Goal: Information Seeking & Learning: Find specific fact

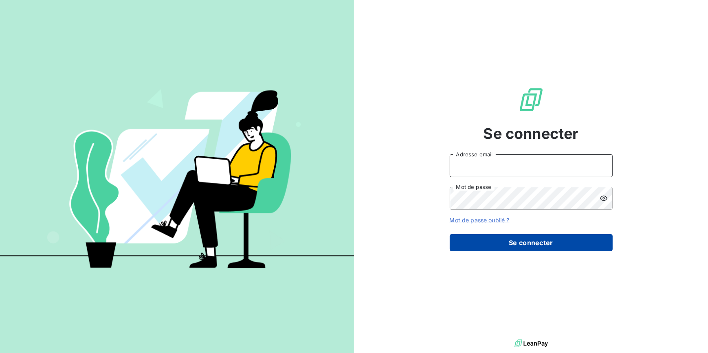
type input "[EMAIL_ADDRESS][DOMAIN_NAME]"
click at [547, 237] on button "Se connecter" at bounding box center [531, 242] width 163 height 17
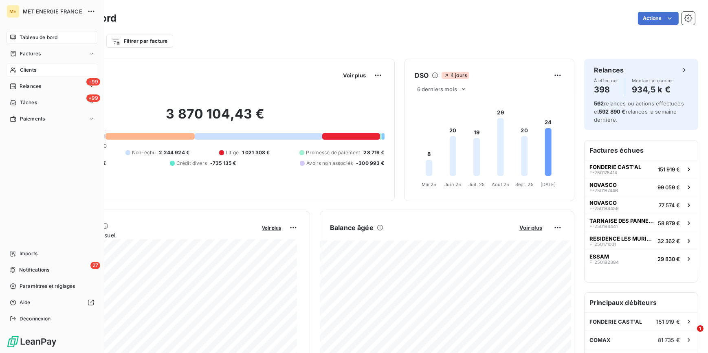
click at [29, 71] on span "Clients" at bounding box center [28, 69] width 16 height 7
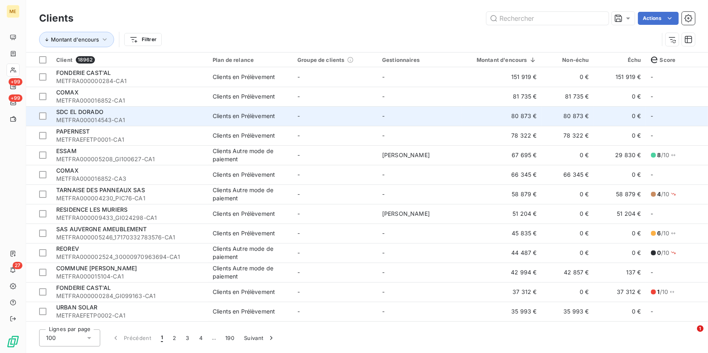
click at [151, 113] on div "SDC EL DORADO" at bounding box center [129, 112] width 147 height 8
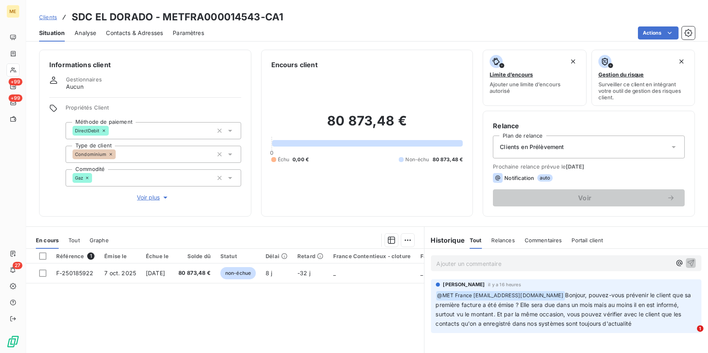
scroll to position [37, 0]
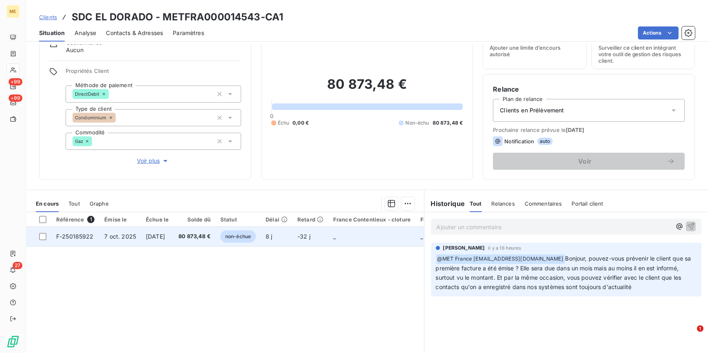
click at [197, 239] on span "80 873,48 €" at bounding box center [195, 237] width 32 height 8
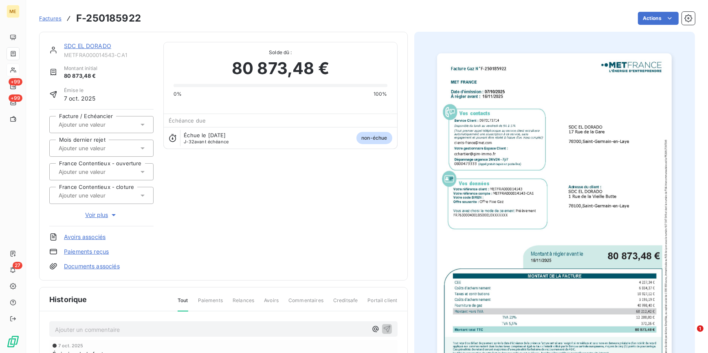
click at [589, 204] on img "button" at bounding box center [554, 219] width 235 height 332
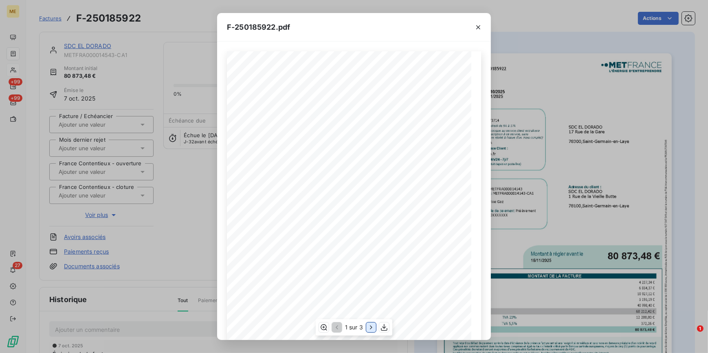
click at [371, 327] on icon "button" at bounding box center [371, 328] width 8 height 8
click at [174, 185] on div "F-250185922.pdf Facture Gaz N° F-250185922 MET Energie France 4, rue de la Répu…" at bounding box center [354, 176] width 708 height 353
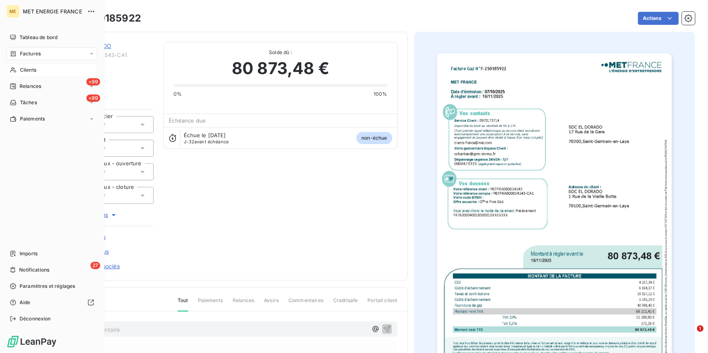
click at [29, 71] on span "Clients" at bounding box center [28, 69] width 16 height 7
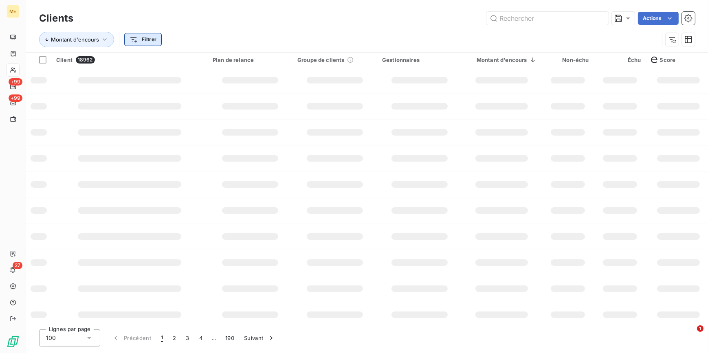
click at [151, 40] on html "ME +99 +99 27 Clients Actions Montant d'encours Filtrer Client 18962 Plan de re…" at bounding box center [354, 176] width 708 height 353
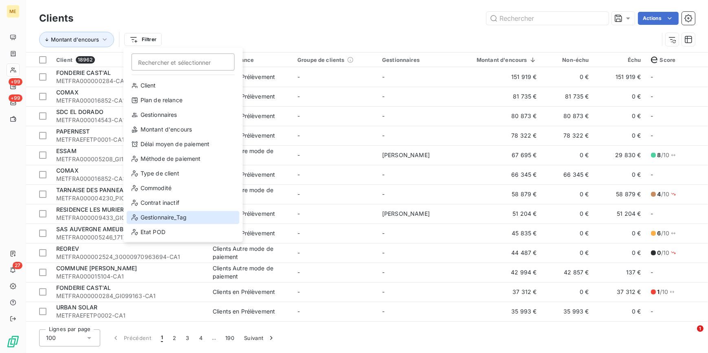
click at [190, 214] on div "Gestionnaire_Tag" at bounding box center [183, 217] width 113 height 13
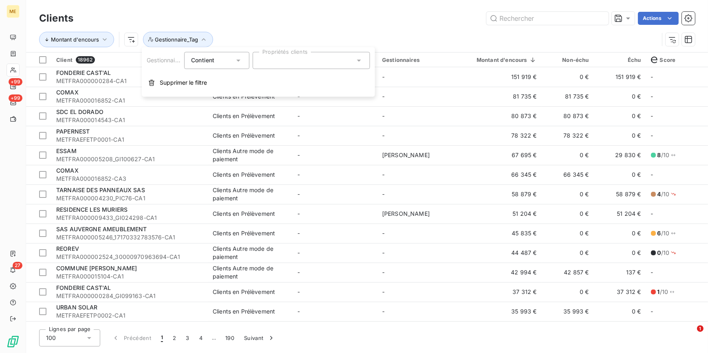
click at [298, 63] on div at bounding box center [311, 60] width 117 height 17
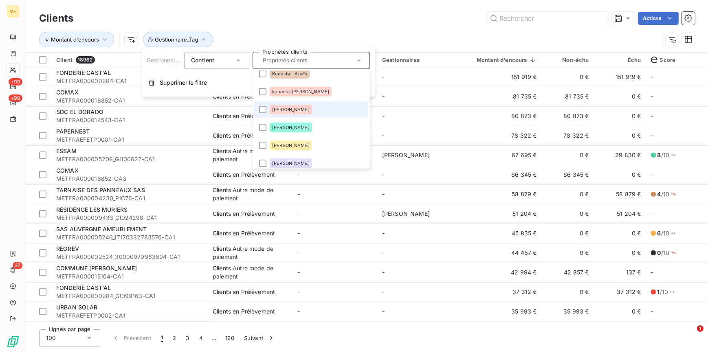
scroll to position [37, 0]
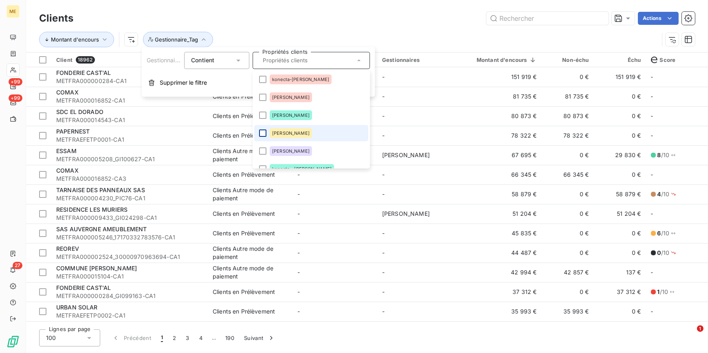
click at [264, 132] on div at bounding box center [262, 133] width 7 height 7
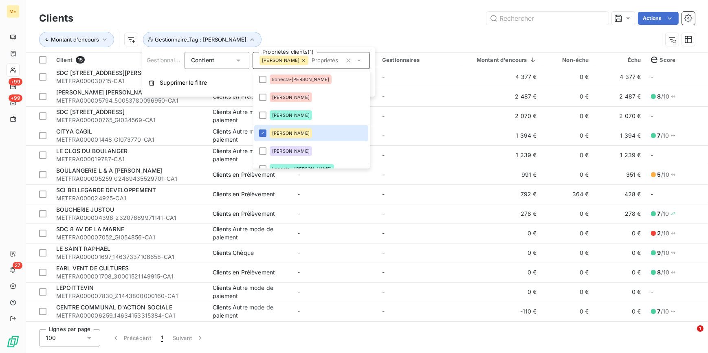
click at [438, 16] on div "Actions" at bounding box center [389, 18] width 612 height 13
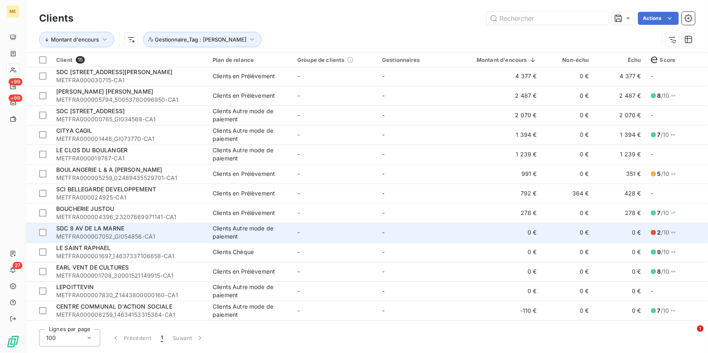
scroll to position [0, 0]
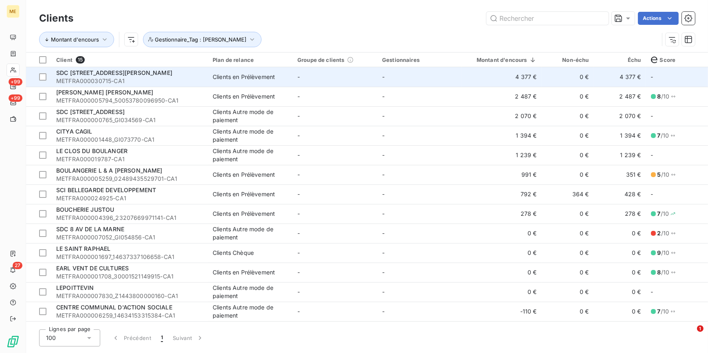
click at [463, 79] on td "4 377 €" at bounding box center [502, 77] width 80 height 20
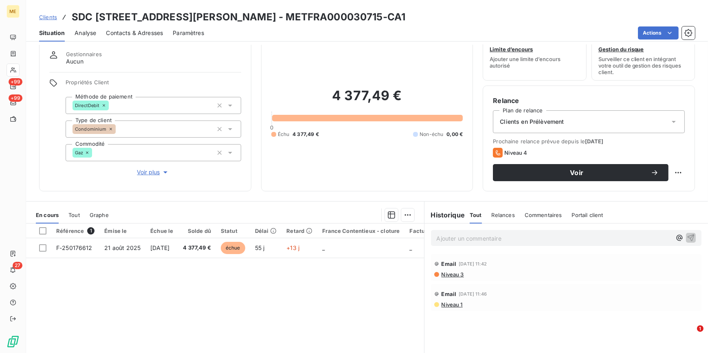
scroll to position [37, 0]
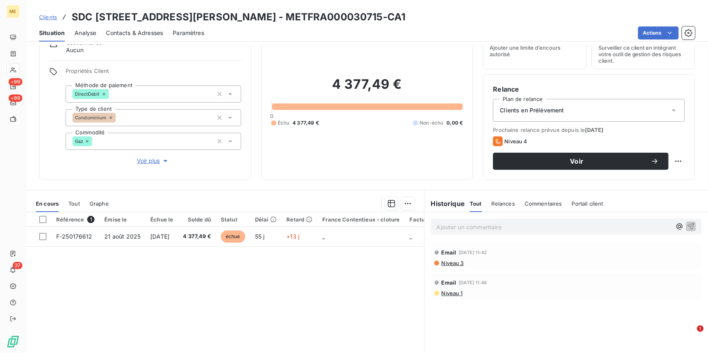
click at [113, 29] on span "Contacts & Adresses" at bounding box center [134, 33] width 57 height 8
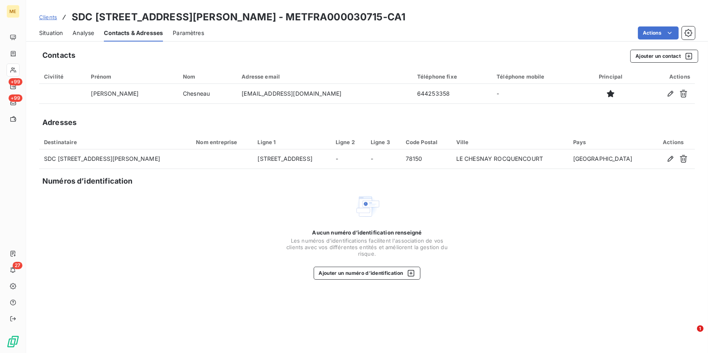
click at [45, 29] on span "Situation" at bounding box center [51, 33] width 24 height 8
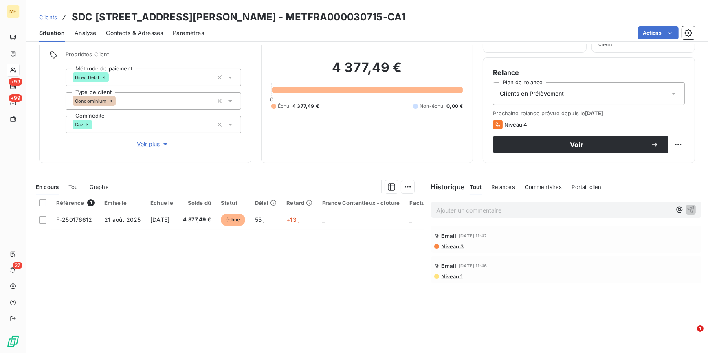
scroll to position [0, 0]
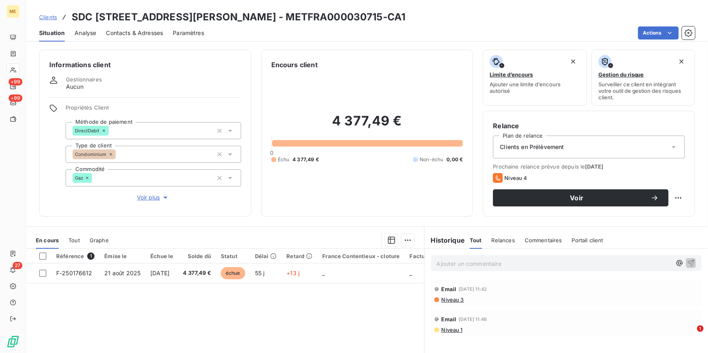
click at [157, 198] on span "Voir plus" at bounding box center [153, 198] width 33 height 8
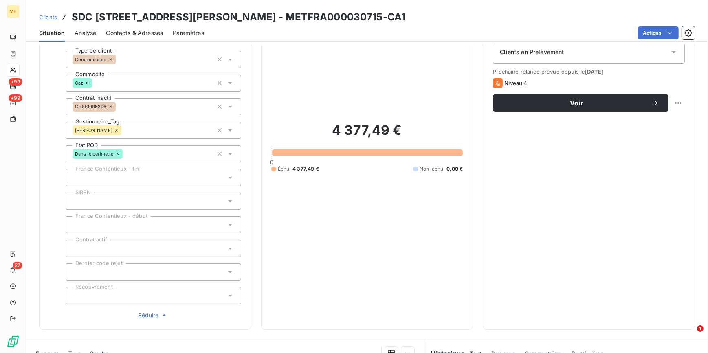
scroll to position [148, 0]
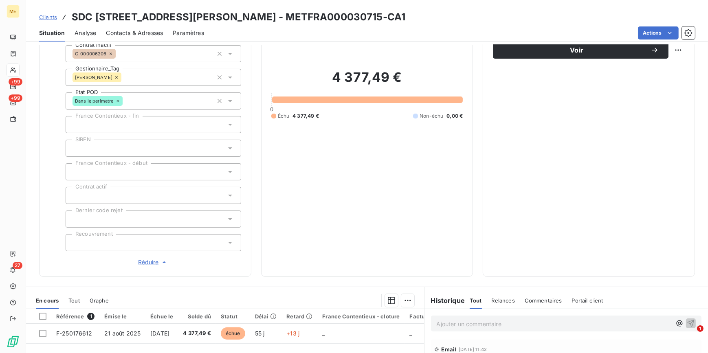
click at [153, 262] on span "Réduire" at bounding box center [153, 262] width 30 height 8
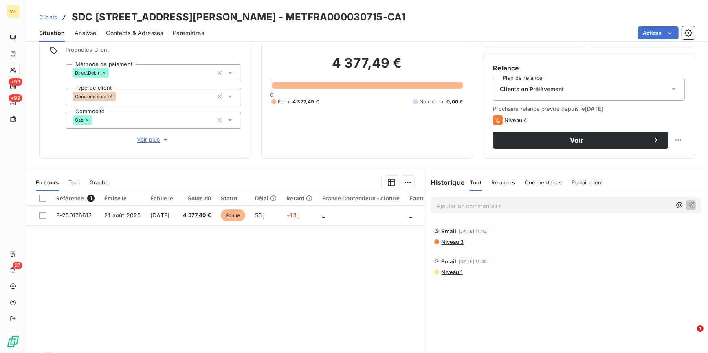
scroll to position [77, 0]
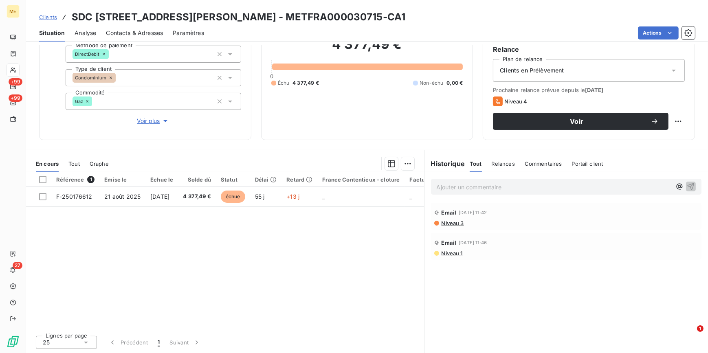
drag, startPoint x: 258, startPoint y: 329, endPoint x: 290, endPoint y: 329, distance: 31.8
click at [290, 329] on div "Lignes par page 25 Précédent 1 Suivant" at bounding box center [225, 341] width 398 height 24
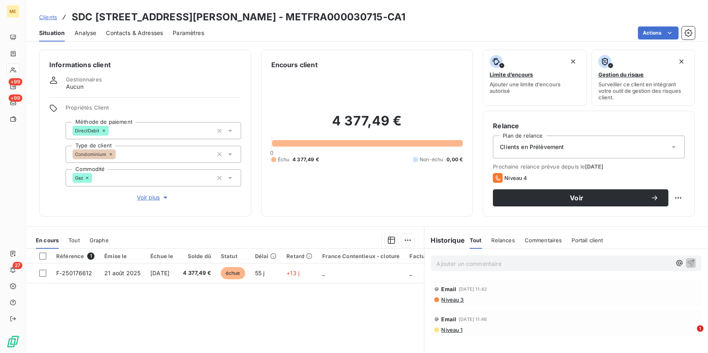
scroll to position [0, 0]
click at [285, 14] on h3 "SDC 196 AVENUE DU GENERAL LECLERC - METFRA000030715-CA1" at bounding box center [239, 17] width 334 height 15
drag, startPoint x: 278, startPoint y: 16, endPoint x: 409, endPoint y: 16, distance: 130.8
click at [409, 16] on div "Clients SDC 196 AVENUE DU GENERAL LECLERC - METFRA000030715-CA1" at bounding box center [367, 17] width 682 height 15
copy h3 "METFRA000030715-CA1"
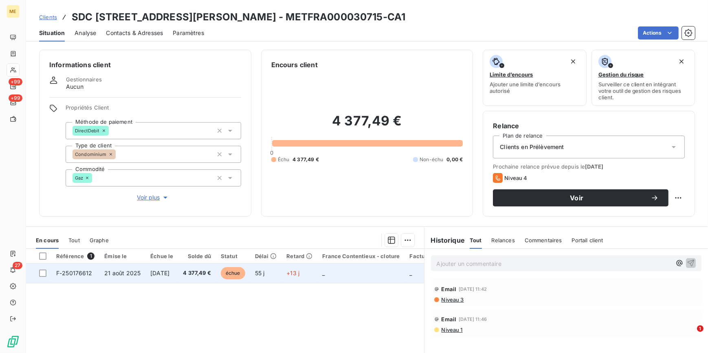
click at [147, 276] on td "2 oct. 2025" at bounding box center [162, 274] width 33 height 20
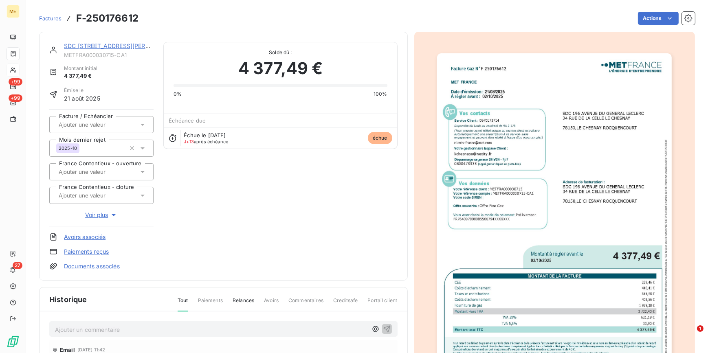
click at [631, 201] on img "button" at bounding box center [554, 219] width 235 height 332
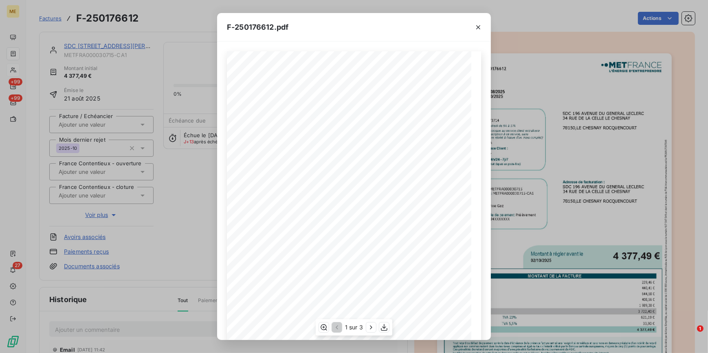
scroll to position [37, 0]
click at [373, 327] on icon "button" at bounding box center [371, 328] width 8 height 8
click at [370, 327] on icon "button" at bounding box center [372, 328] width 8 height 8
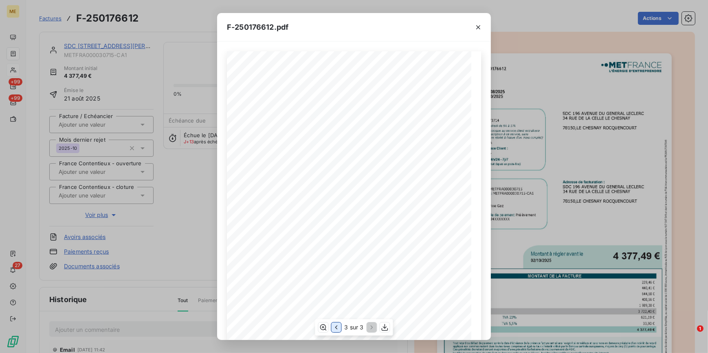
click at [338, 330] on icon "button" at bounding box center [336, 328] width 8 height 8
click at [196, 210] on div "F-250176612.pdf 2 sur 3" at bounding box center [354, 176] width 708 height 353
click at [477, 28] on icon "button" at bounding box center [478, 27] width 8 height 8
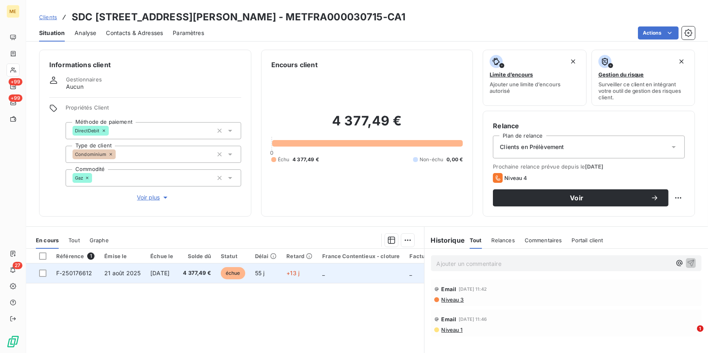
click at [282, 273] on td "55 j" at bounding box center [266, 274] width 32 height 20
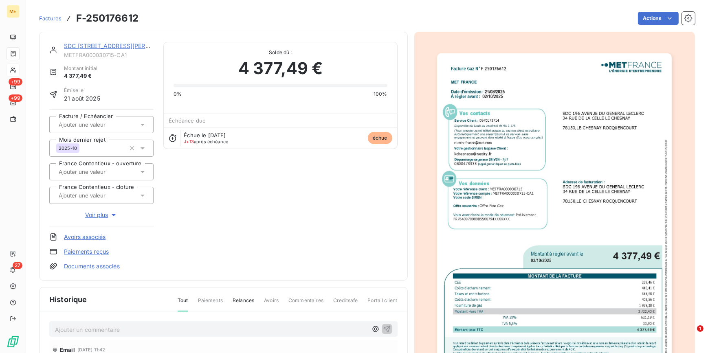
click at [497, 251] on img "button" at bounding box center [554, 219] width 235 height 332
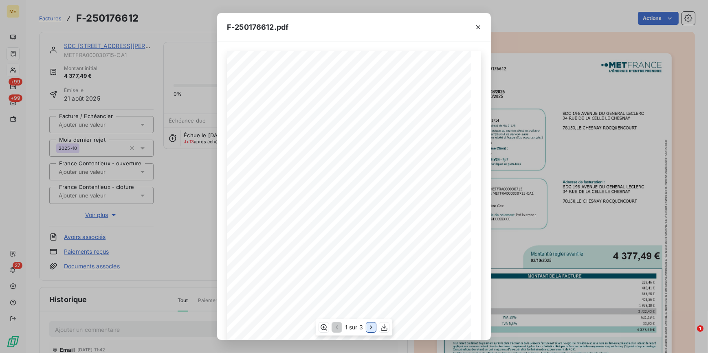
click at [370, 326] on icon "button" at bounding box center [371, 328] width 8 height 8
click at [199, 221] on div "F-250176612.pdf Facture Gaz N° F-250176612 MET Energie France 4, rue de la Répu…" at bounding box center [354, 176] width 708 height 353
click at [477, 25] on icon "button" at bounding box center [478, 27] width 8 height 8
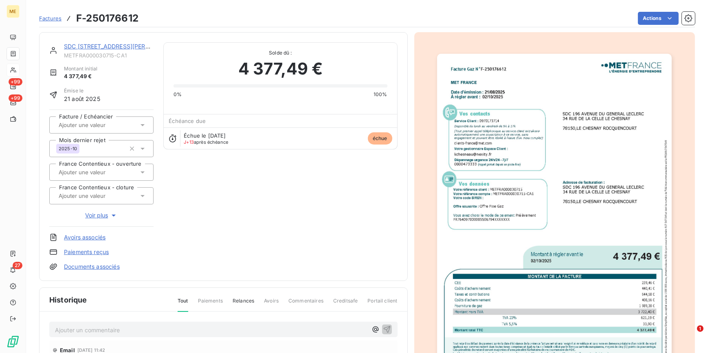
scroll to position [0, 0]
click at [82, 45] on link "SDC 196 AVENUE DU GENERAL LECLERC" at bounding box center [122, 45] width 116 height 7
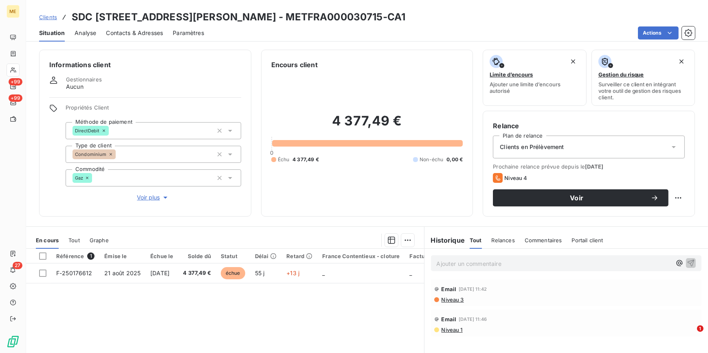
click at [89, 31] on span "Analyse" at bounding box center [86, 33] width 22 height 8
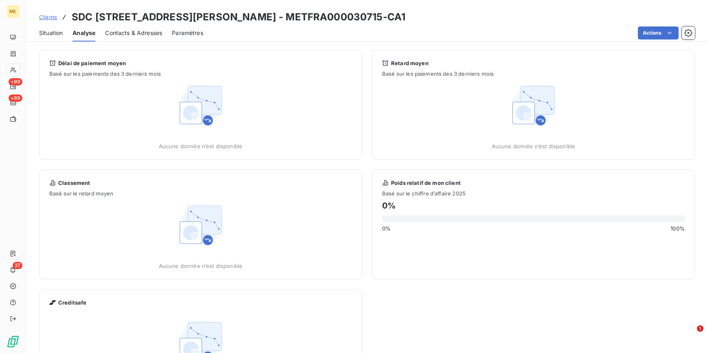
click at [126, 30] on span "Contacts & Adresses" at bounding box center [133, 33] width 57 height 8
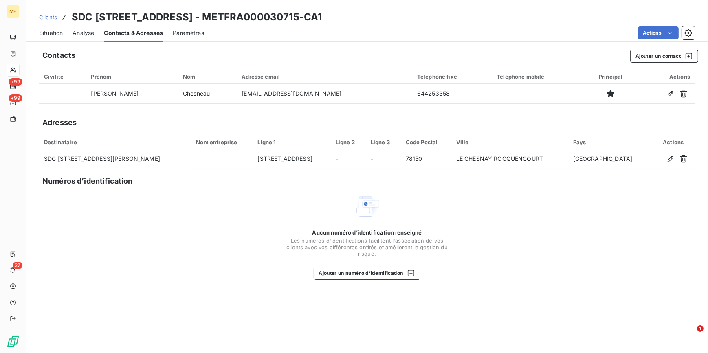
click at [91, 36] on span "Analyse" at bounding box center [84, 33] width 22 height 8
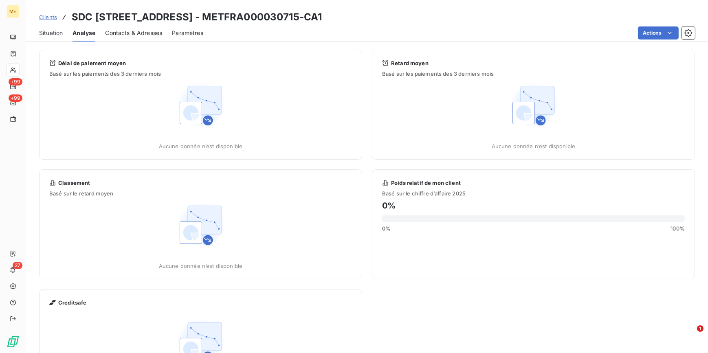
click at [57, 33] on span "Situation" at bounding box center [51, 33] width 24 height 8
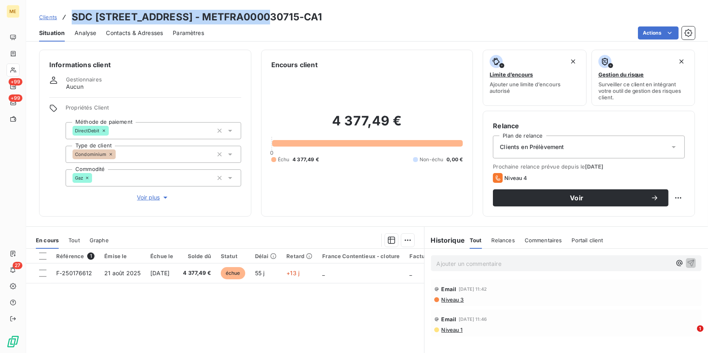
drag, startPoint x: 69, startPoint y: 17, endPoint x: 267, endPoint y: 15, distance: 198.1
click at [267, 15] on div "Clients SDC [STREET_ADDRESS][PERSON_NAME] - METFRA000030715-CA1" at bounding box center [180, 17] width 283 height 15
copy h3 "SDC [STREET_ADDRESS][PERSON_NAME]"
click at [149, 34] on span "Contacts & Adresses" at bounding box center [134, 33] width 57 height 8
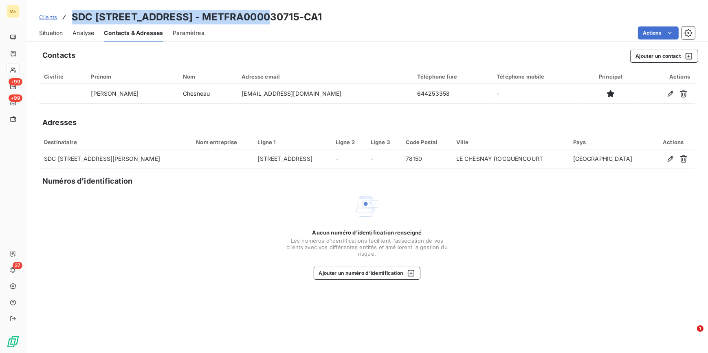
click at [62, 29] on span "Situation" at bounding box center [51, 33] width 24 height 8
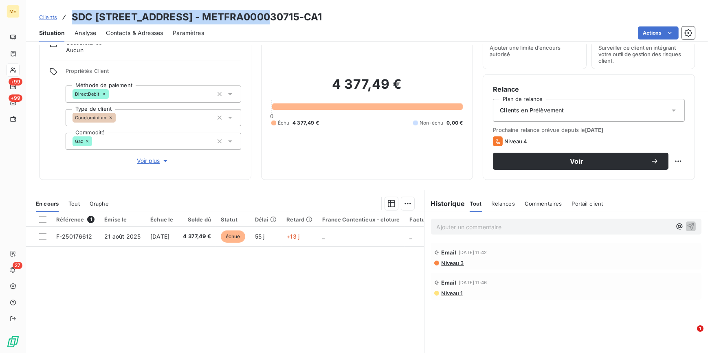
scroll to position [77, 0]
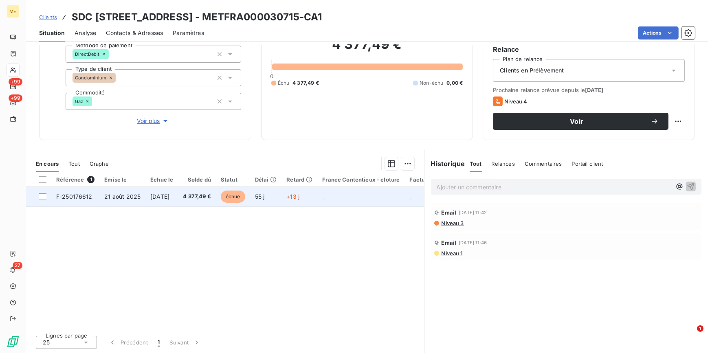
click at [266, 190] on td "55 j" at bounding box center [266, 197] width 32 height 20
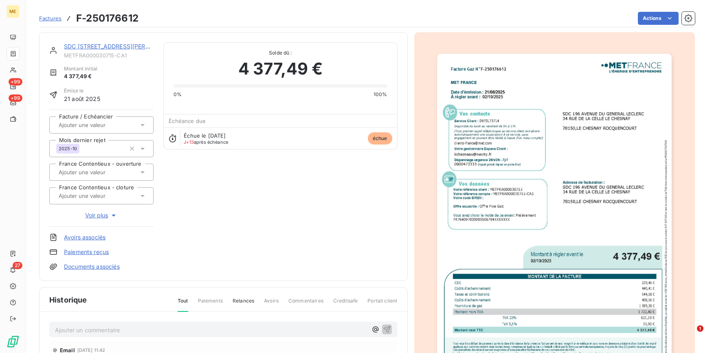
scroll to position [1, 0]
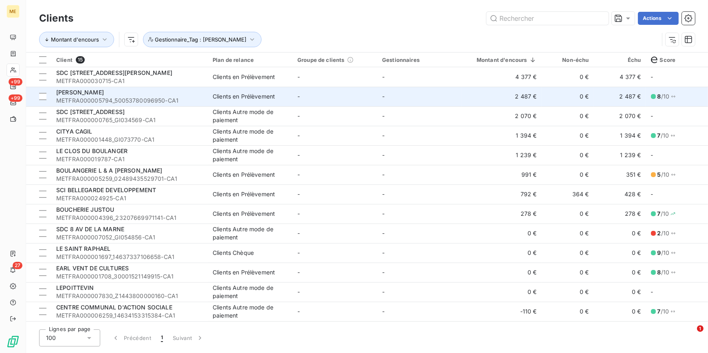
click at [104, 95] on span "[PERSON_NAME] [PERSON_NAME]" at bounding box center [80, 92] width 48 height 7
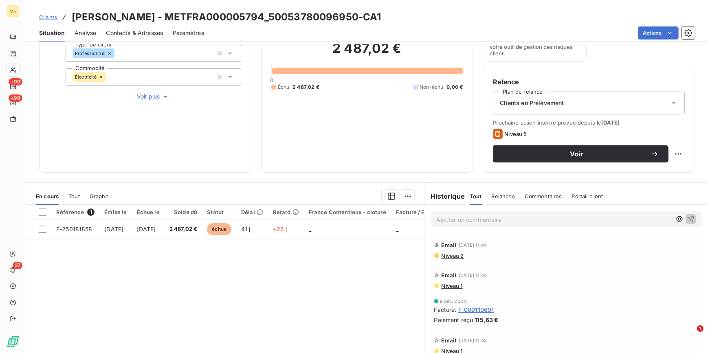
scroll to position [111, 0]
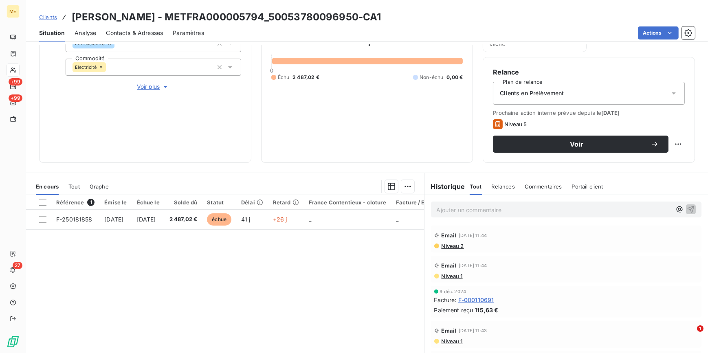
drag, startPoint x: 252, startPoint y: 16, endPoint x: 569, endPoint y: 11, distance: 317.2
click at [569, 11] on div "Clients DORIER REMY JEAN CLAUDE RENE - METFRA000005794_50053780096950-CA1" at bounding box center [367, 17] width 682 height 15
copy h3 "METFRA000005794_50053780096950-CA1"
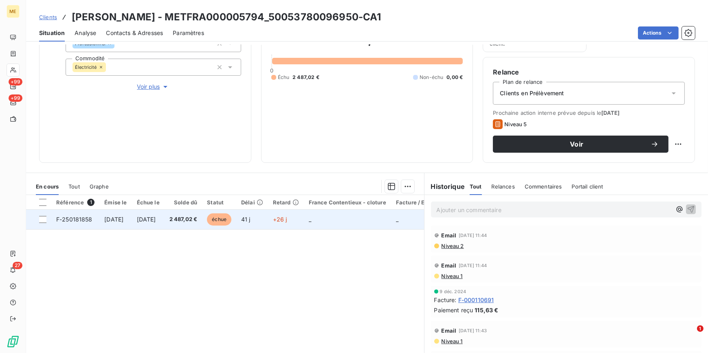
click at [198, 223] on td "2 487,02 €" at bounding box center [184, 220] width 38 height 20
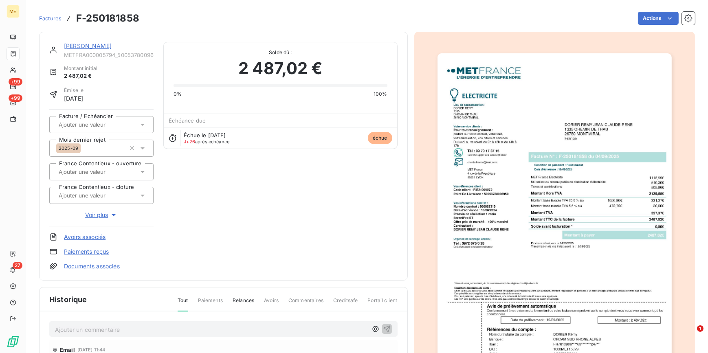
click at [461, 147] on img "button" at bounding box center [555, 219] width 234 height 332
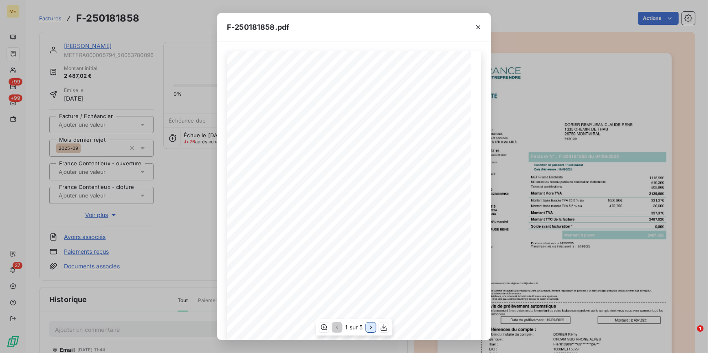
click at [368, 328] on icon "button" at bounding box center [371, 328] width 8 height 8
click at [322, 328] on icon "button" at bounding box center [324, 328] width 8 height 8
click at [91, 136] on div "F-250181858.pdf Détail de votre facture : Document à conserver 10 ans 2/2 Numér…" at bounding box center [354, 176] width 708 height 353
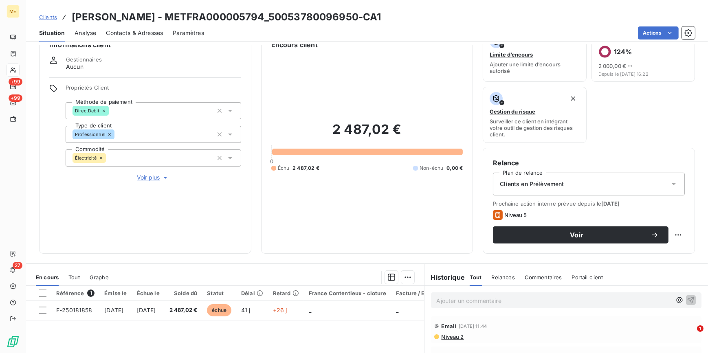
scroll to position [37, 0]
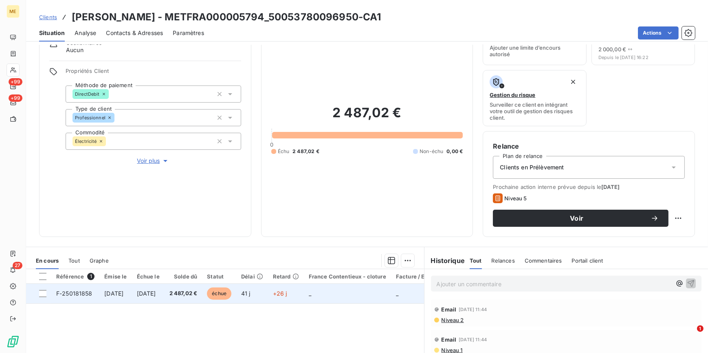
click at [132, 296] on td "4 sept. 2025" at bounding box center [115, 294] width 32 height 20
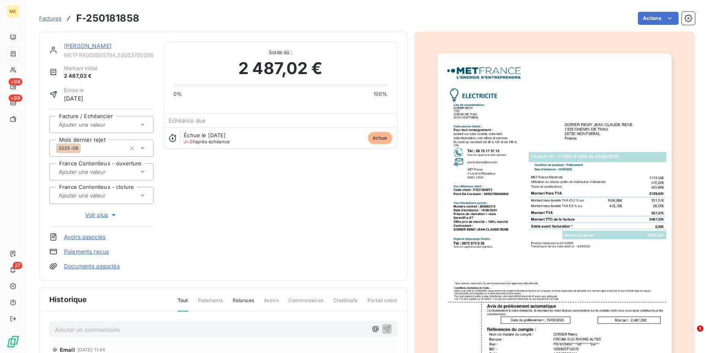
click at [552, 189] on img "button" at bounding box center [555, 219] width 234 height 332
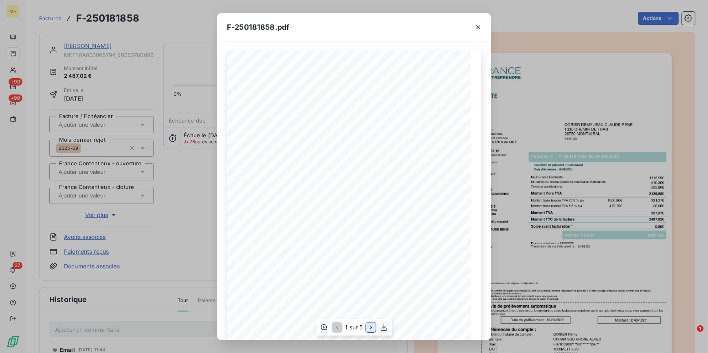
click at [372, 326] on icon "button" at bounding box center [371, 328] width 8 height 8
click at [373, 326] on icon "button" at bounding box center [372, 328] width 8 height 8
click at [371, 326] on icon "button" at bounding box center [372, 328] width 2 height 4
click at [338, 329] on icon "button" at bounding box center [337, 328] width 8 height 8
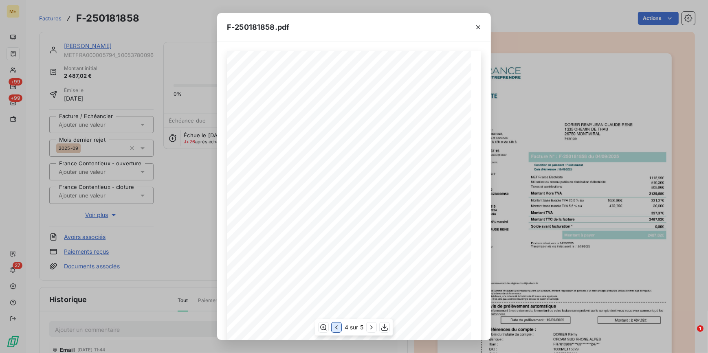
click at [336, 327] on icon "button" at bounding box center [336, 328] width 2 height 4
click at [335, 326] on icon "button" at bounding box center [337, 328] width 8 height 8
click at [373, 328] on icon "button" at bounding box center [371, 328] width 8 height 8
click at [477, 30] on icon "button" at bounding box center [478, 27] width 8 height 8
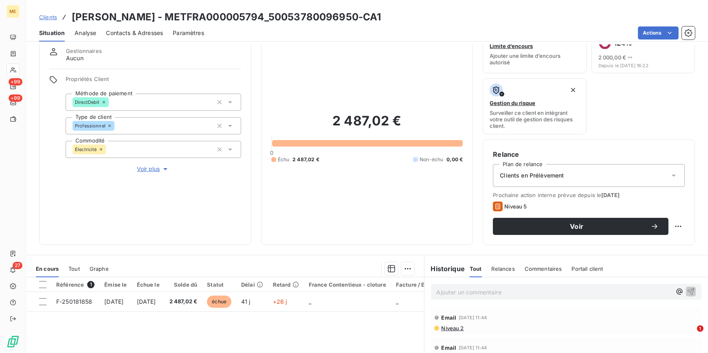
scroll to position [134, 0]
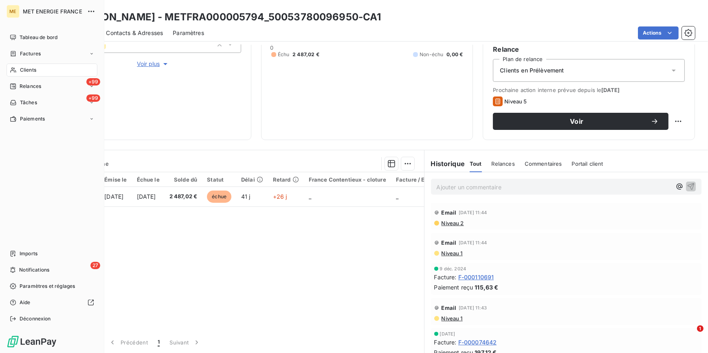
click at [33, 67] on span "Clients" at bounding box center [28, 69] width 16 height 7
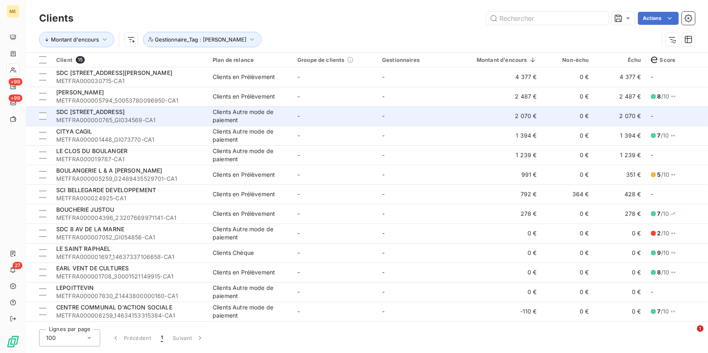
click at [181, 119] on span "METFRA000000765_GI034569-CA1" at bounding box center [129, 120] width 147 height 8
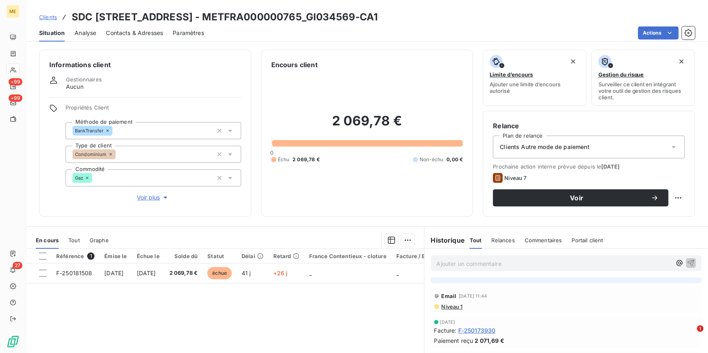
click at [147, 31] on span "Contacts & Adresses" at bounding box center [134, 33] width 57 height 8
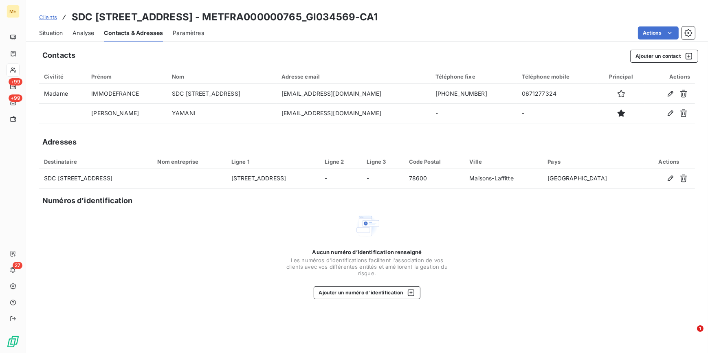
click at [54, 33] on span "Situation" at bounding box center [51, 33] width 24 height 8
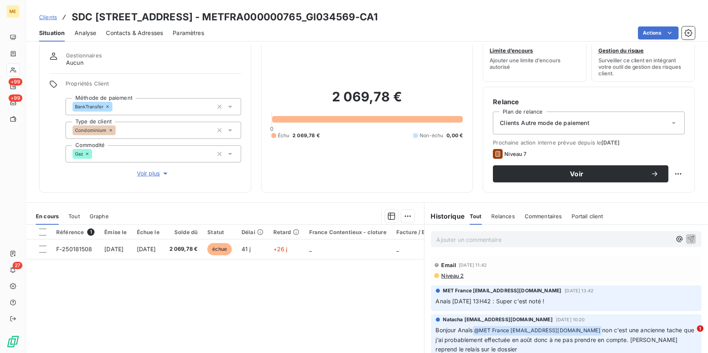
scroll to position [37, 0]
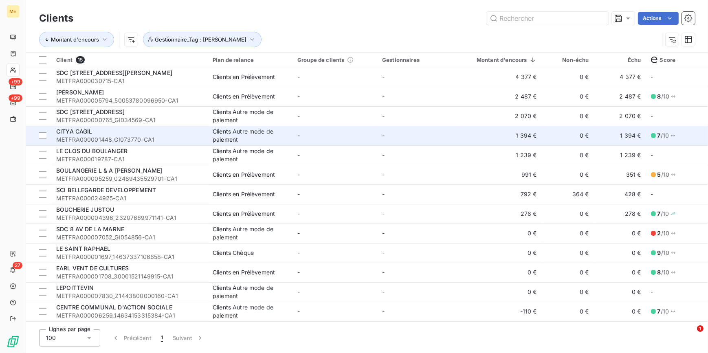
click at [195, 128] on div "CITYA CAGIL" at bounding box center [129, 132] width 147 height 8
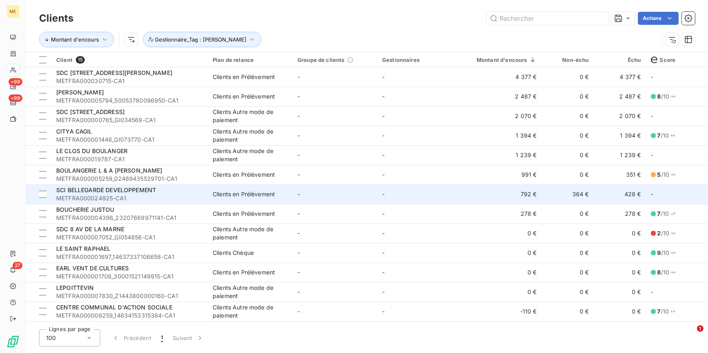
click at [158, 202] on span "METFRA000024925-CA1" at bounding box center [129, 198] width 147 height 8
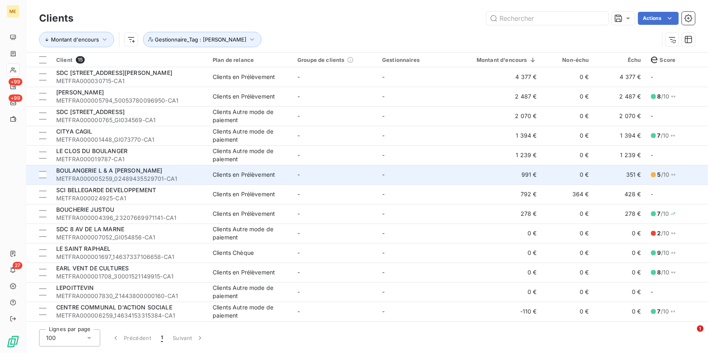
click at [153, 176] on span "METFRA000005259_02489435529701-CA1" at bounding box center [129, 179] width 147 height 8
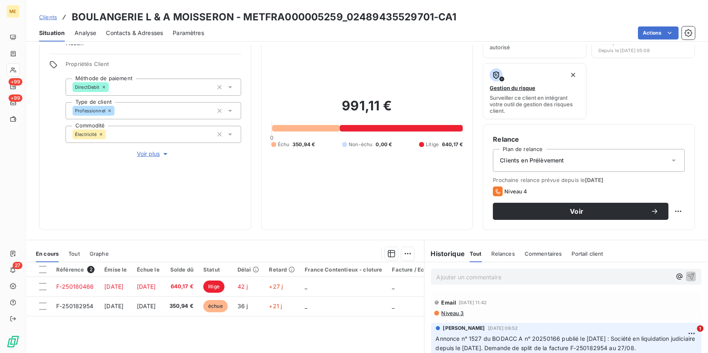
scroll to position [37, 0]
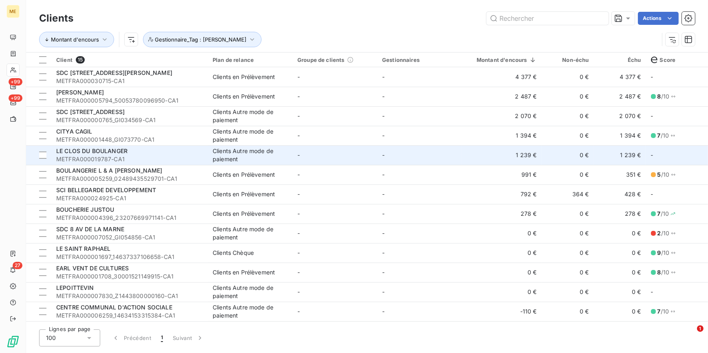
click at [286, 149] on div "Clients Autre mode de paiement" at bounding box center [250, 155] width 75 height 16
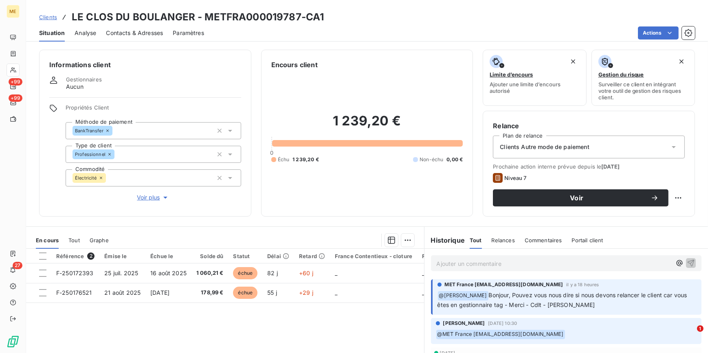
click at [150, 201] on span "Voir plus" at bounding box center [153, 198] width 33 height 8
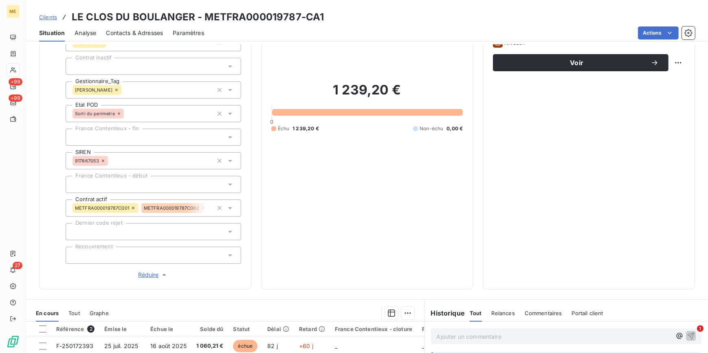
scroll to position [148, 0]
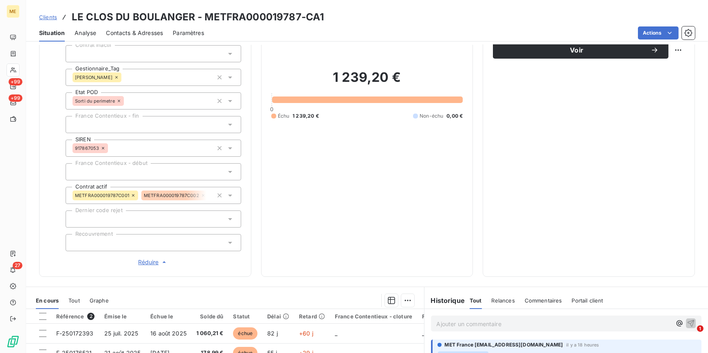
click at [149, 261] on span "Réduire" at bounding box center [153, 262] width 30 height 8
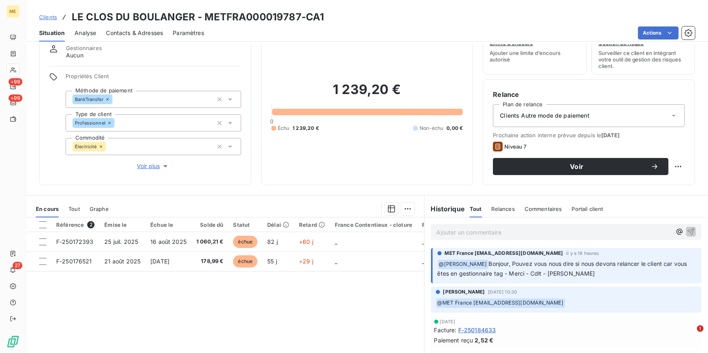
scroll to position [74, 0]
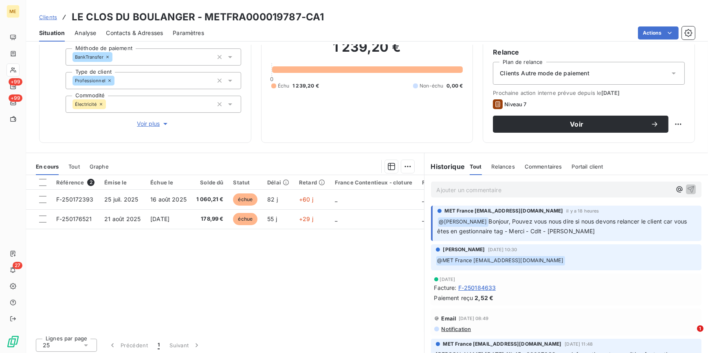
click at [493, 187] on p "Ajouter un commentaire ﻿" at bounding box center [554, 190] width 235 height 10
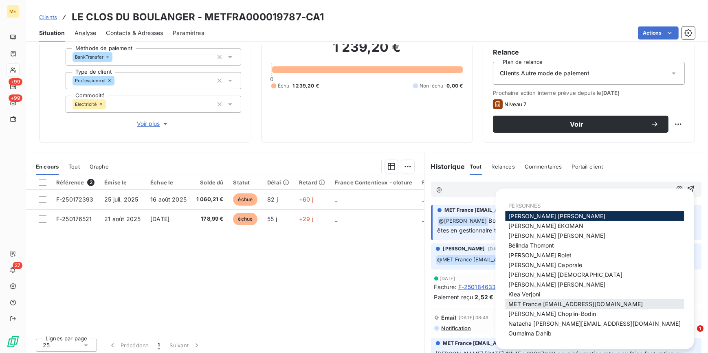
click at [558, 305] on span "MET France met-france@recouvrement.met.com" at bounding box center [576, 304] width 135 height 7
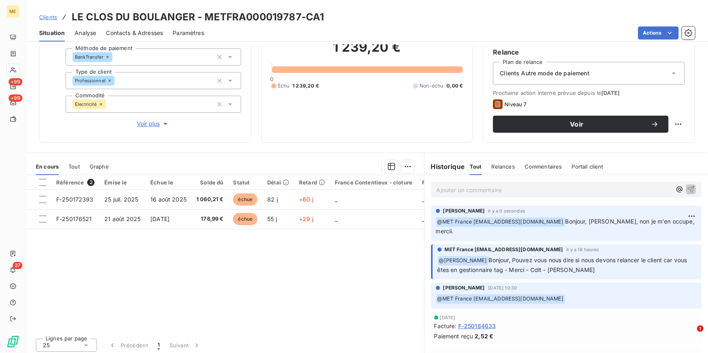
scroll to position [37, 0]
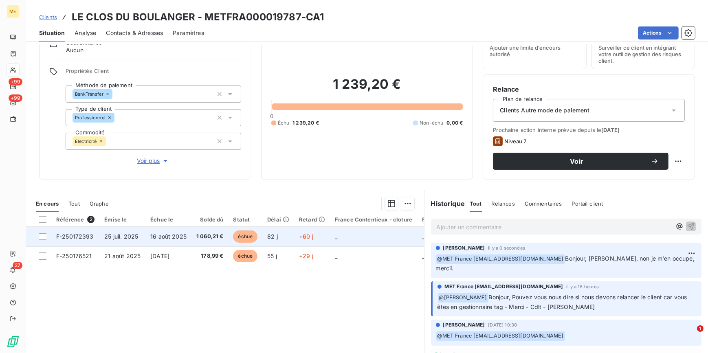
click at [203, 236] on span "1 060,21 €" at bounding box center [209, 237] width 27 height 8
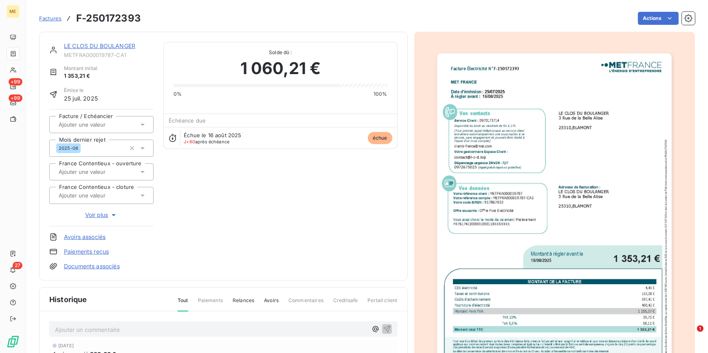
click at [609, 221] on img "button" at bounding box center [554, 219] width 235 height 332
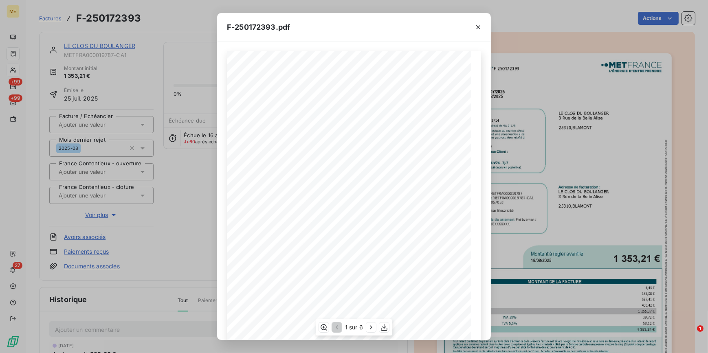
scroll to position [77, 0]
click at [374, 326] on icon "button" at bounding box center [371, 328] width 8 height 8
click at [163, 236] on div "F-250172393.pdf Facture Électricité N° F-250172393 MET Energie France 4, rue de…" at bounding box center [354, 176] width 708 height 353
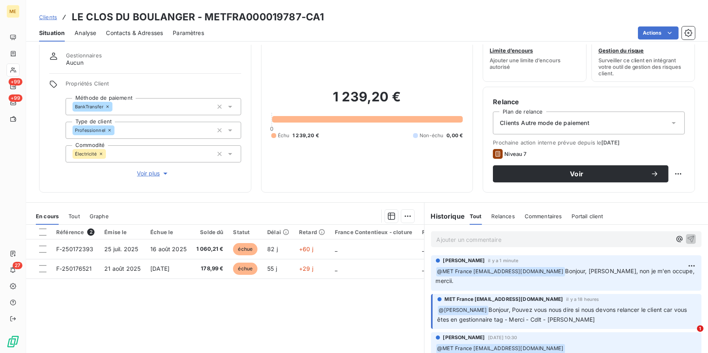
scroll to position [37, 0]
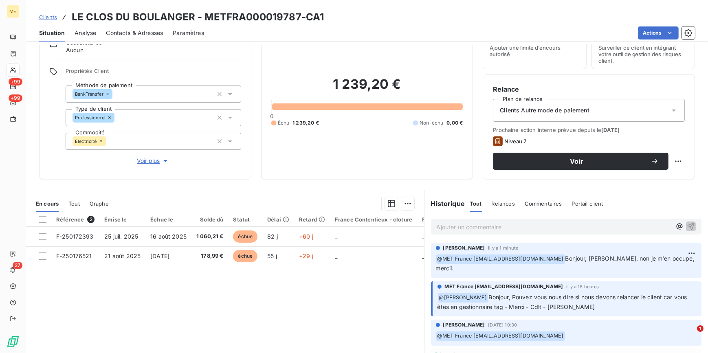
click at [144, 161] on span "Voir plus" at bounding box center [153, 161] width 33 height 8
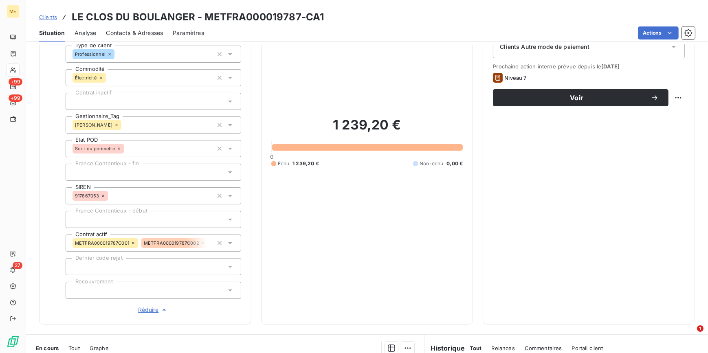
scroll to position [259, 0]
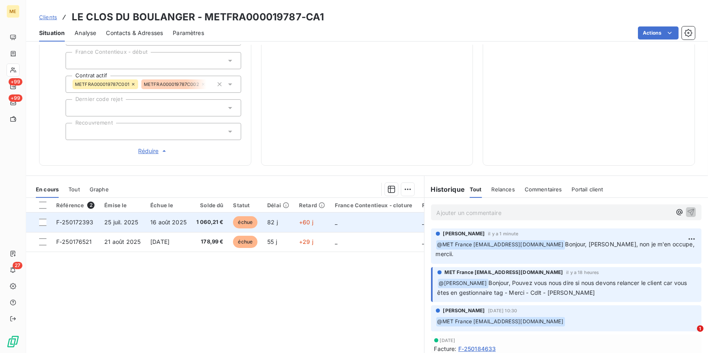
click at [216, 227] on td "1 060,21 €" at bounding box center [210, 223] width 37 height 20
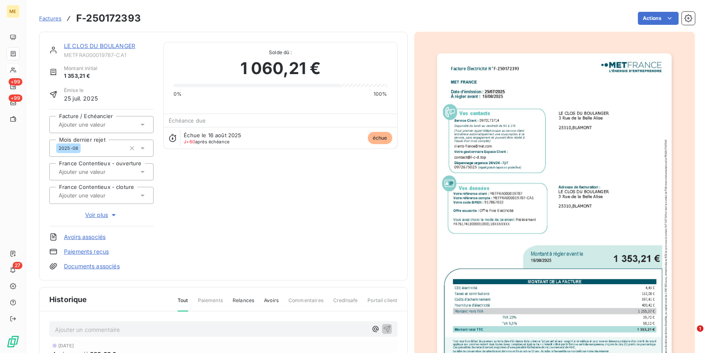
click at [626, 206] on img "button" at bounding box center [554, 219] width 235 height 332
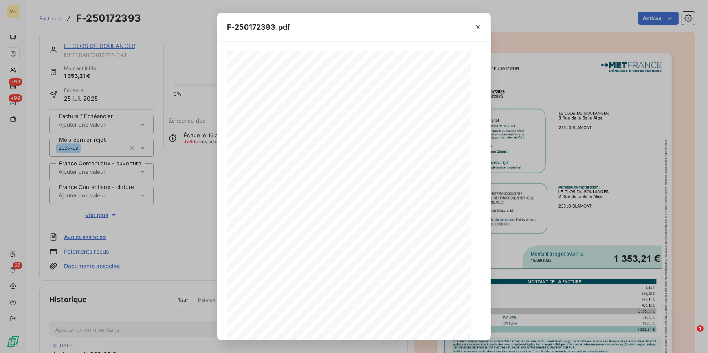
click at [186, 211] on div "F-250172393.pdf Facture Électricité N° F-250172393 MET Energie France 4, rue de…" at bounding box center [354, 176] width 708 height 353
click at [477, 26] on icon "button" at bounding box center [478, 27] width 8 height 8
click at [479, 28] on div at bounding box center [478, 27] width 25 height 28
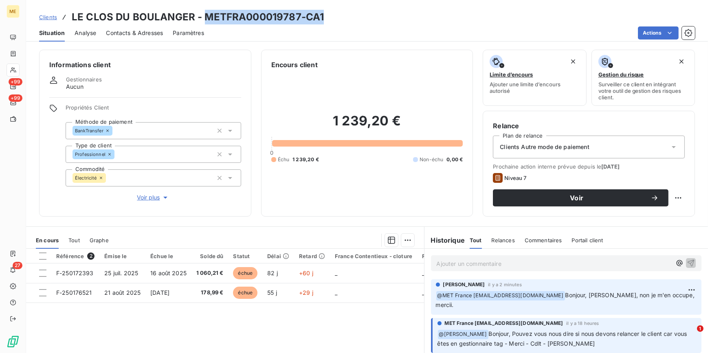
drag, startPoint x: 206, startPoint y: 17, endPoint x: 347, endPoint y: 10, distance: 141.6
click at [347, 10] on div "Clients LE CLOS DU BOULANGER - METFRA000019787-CA1" at bounding box center [367, 17] width 682 height 15
copy h3 "METFRA000019787-CA1"
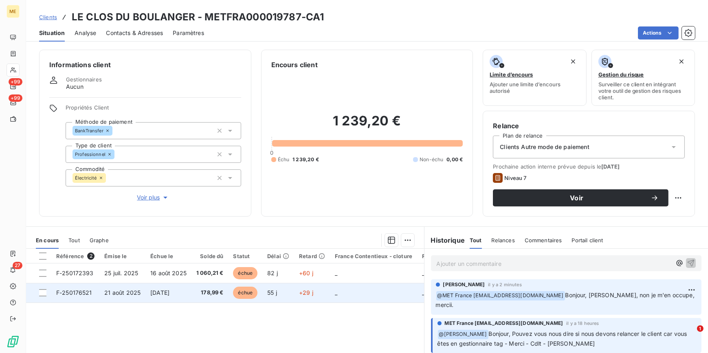
click at [256, 292] on span "échue" at bounding box center [245, 293] width 24 height 12
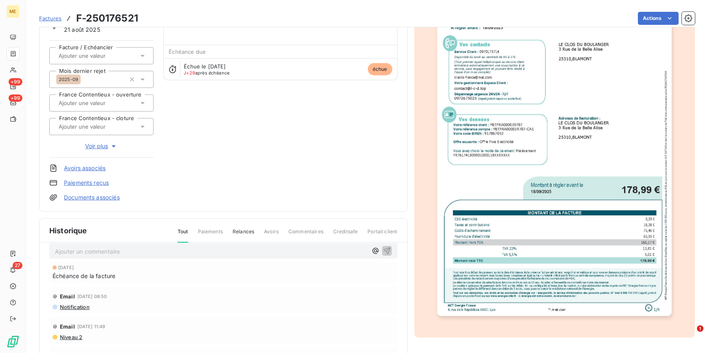
scroll to position [62, 0]
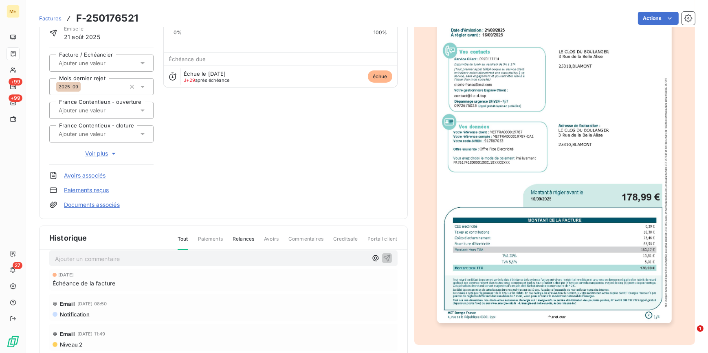
click at [604, 199] on img "button" at bounding box center [554, 158] width 235 height 332
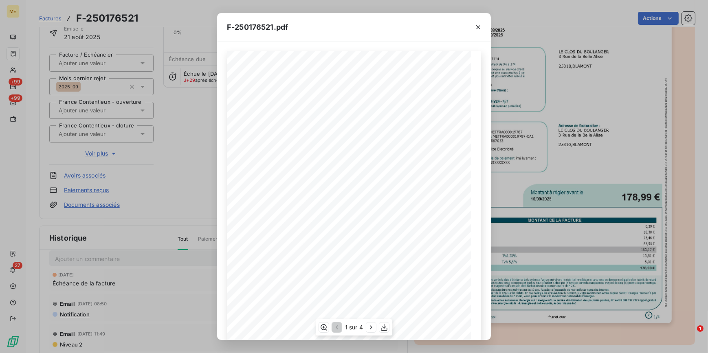
scroll to position [0, 0]
click at [371, 329] on icon "button" at bounding box center [371, 328] width 2 height 4
click at [374, 324] on icon "button" at bounding box center [372, 328] width 8 height 8
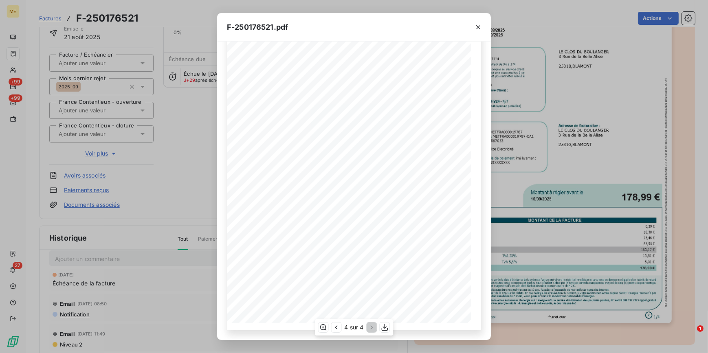
scroll to position [36, 0]
click at [335, 328] on icon "button" at bounding box center [336, 328] width 2 height 4
click at [372, 329] on icon "button" at bounding box center [372, 328] width 8 height 8
click at [338, 328] on icon "button" at bounding box center [336, 328] width 8 height 8
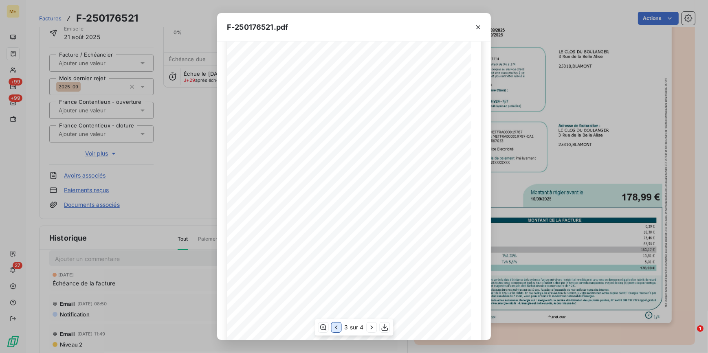
click at [338, 328] on icon "button" at bounding box center [336, 328] width 8 height 8
click at [190, 183] on div "F-250176521.pdf Facture Électricité N° F-250176521 MET Energie France 4, rue de…" at bounding box center [354, 176] width 708 height 353
click at [480, 27] on icon "button" at bounding box center [478, 27] width 8 height 8
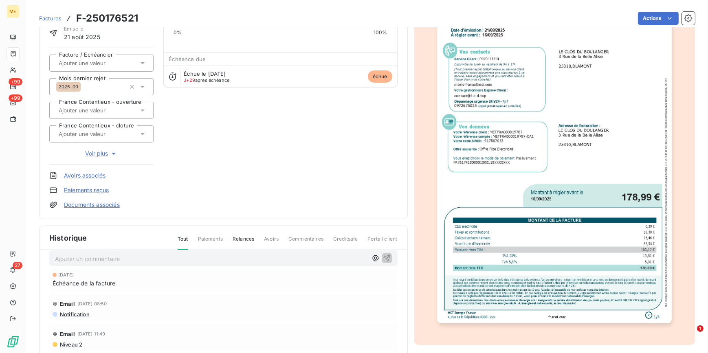
scroll to position [0, 0]
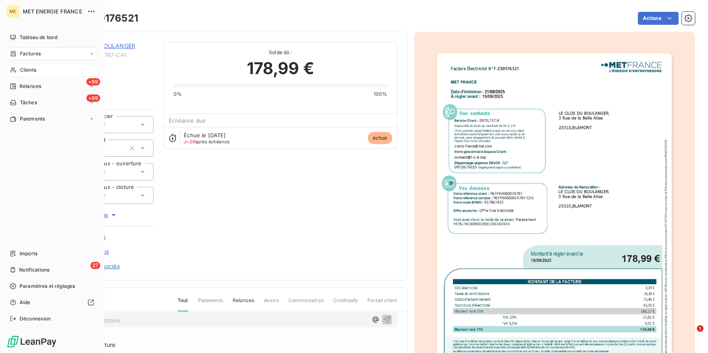
click at [26, 69] on span "Clients" at bounding box center [28, 69] width 16 height 7
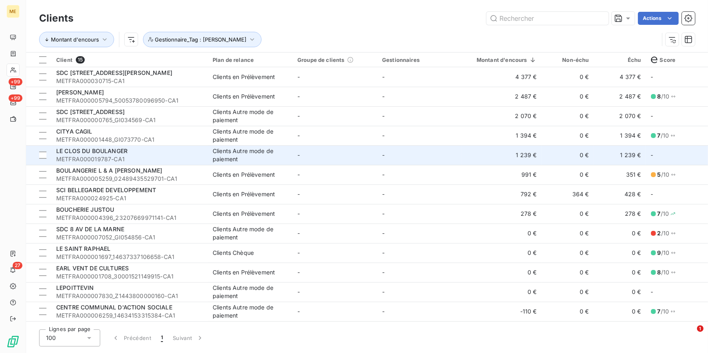
click at [146, 149] on div "LE CLOS DU BOULANGER" at bounding box center [129, 151] width 147 height 8
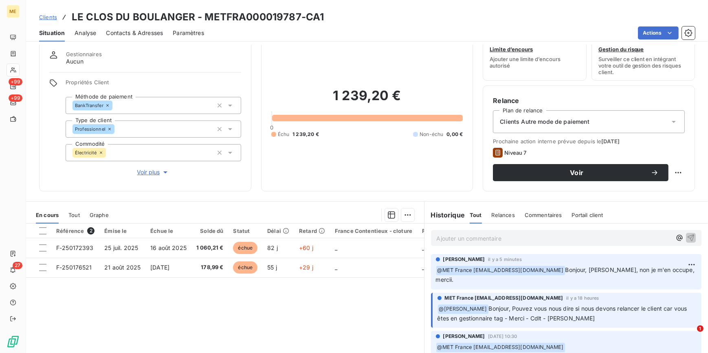
scroll to position [37, 0]
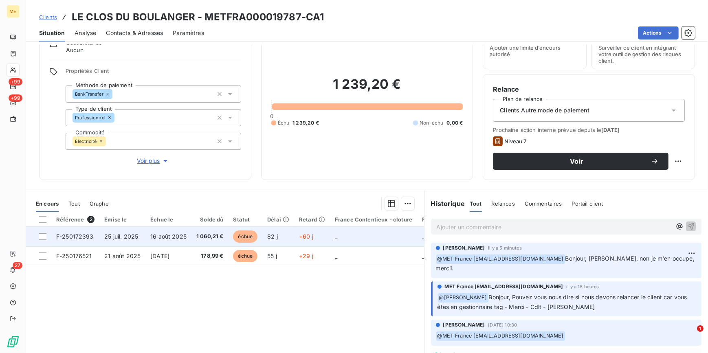
click at [38, 234] on td at bounding box center [38, 237] width 25 height 20
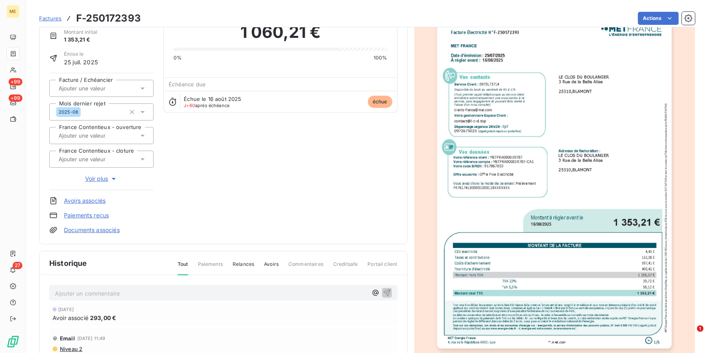
scroll to position [74, 0]
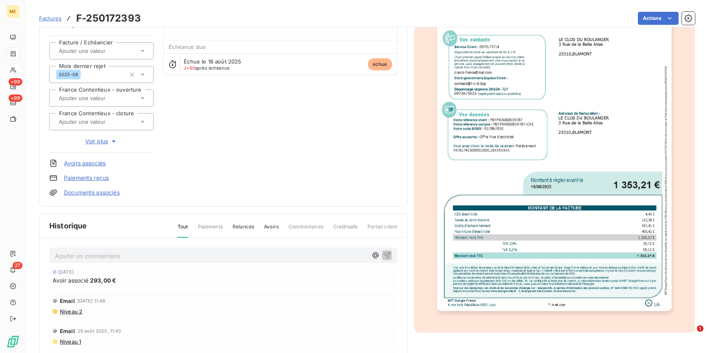
click at [244, 104] on html "ME +99 +99 27 Factures F-250172393 Actions LE CLOS DU BOULANGER METFRA000019787…" at bounding box center [354, 176] width 708 height 353
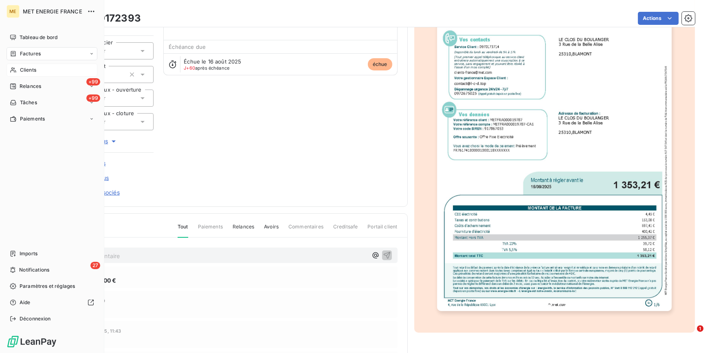
click at [26, 65] on div "Clients" at bounding box center [52, 70] width 91 height 13
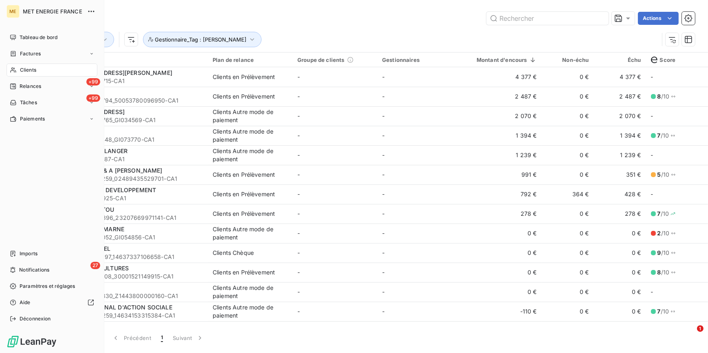
click at [27, 68] on span "Clients" at bounding box center [28, 69] width 16 height 7
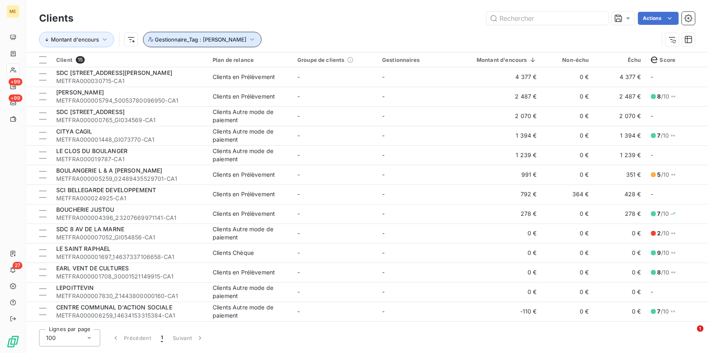
click at [214, 42] on span "Gestionnaire_Tag : Amélie" at bounding box center [201, 39] width 92 height 7
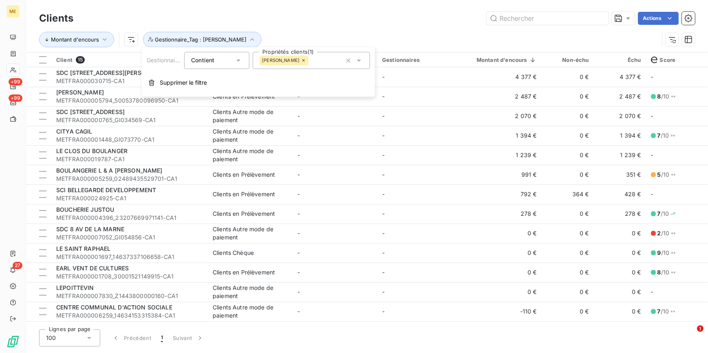
click at [330, 62] on div "Amélie" at bounding box center [311, 60] width 117 height 17
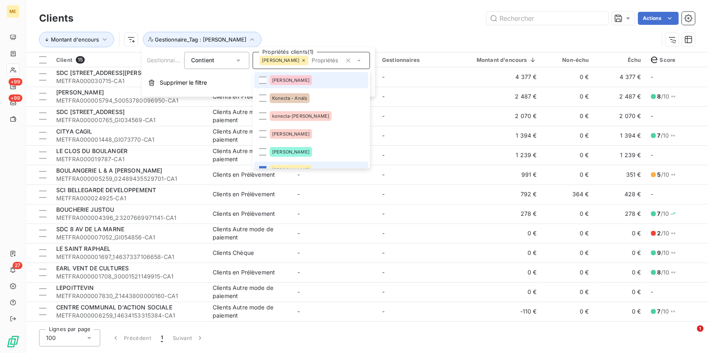
scroll to position [9, 0]
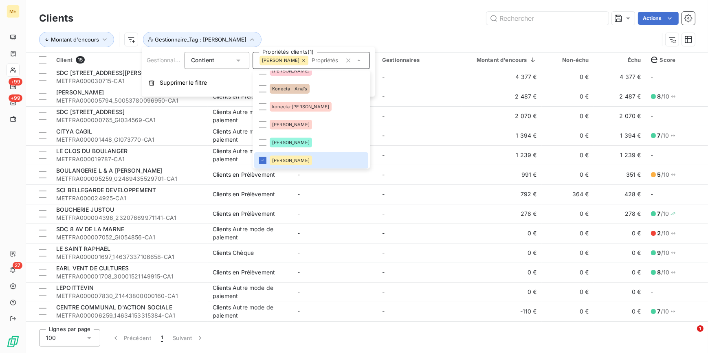
click at [301, 60] on icon at bounding box center [303, 60] width 5 height 5
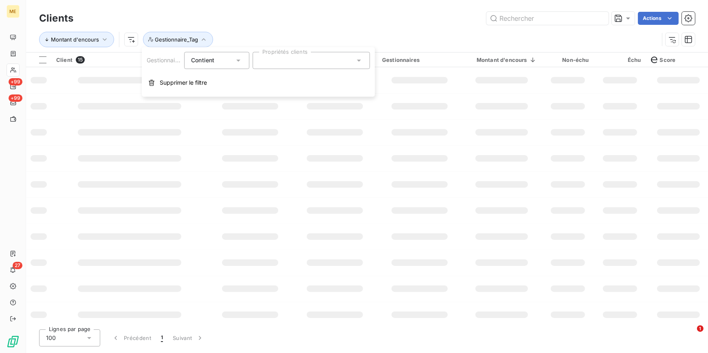
click at [298, 64] on div at bounding box center [311, 60] width 117 height 17
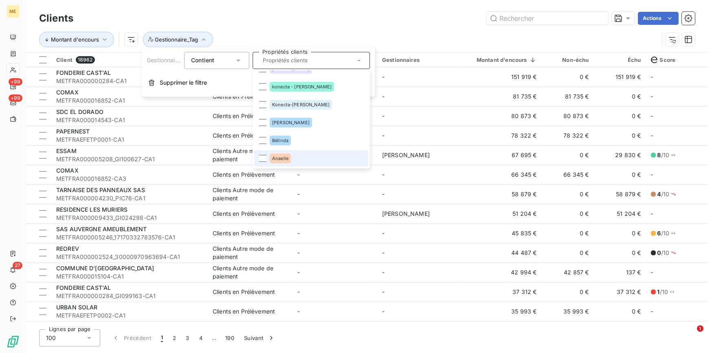
scroll to position [154, 0]
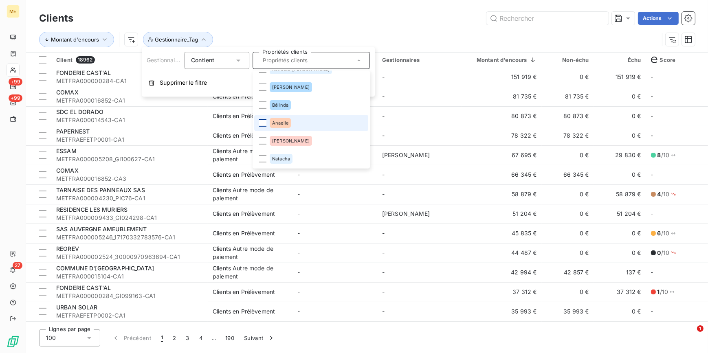
click at [262, 122] on div at bounding box center [262, 122] width 7 height 7
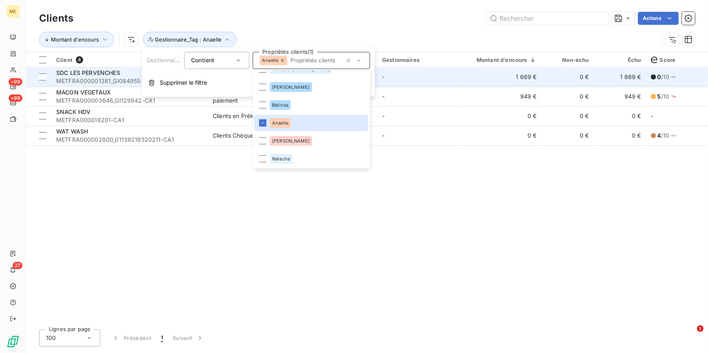
click at [426, 81] on td "-" at bounding box center [419, 77] width 85 height 20
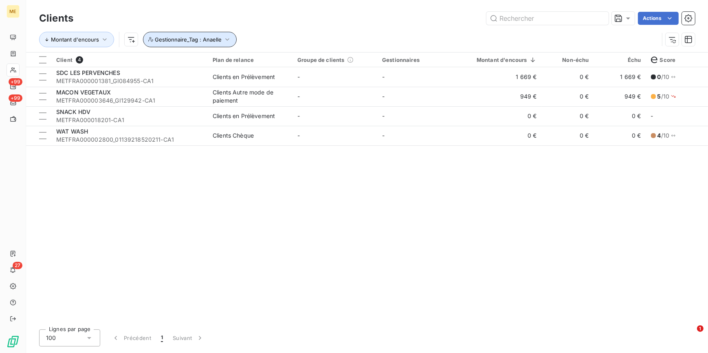
click at [230, 41] on button "Gestionnaire_Tag : Anaelle" at bounding box center [190, 39] width 94 height 15
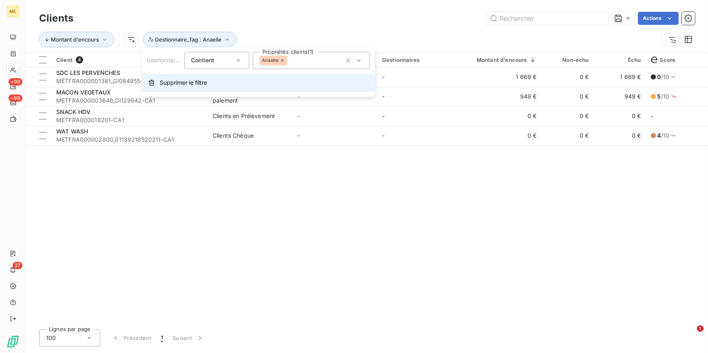
click at [239, 86] on button "Supprimer le filtre" at bounding box center [258, 83] width 233 height 18
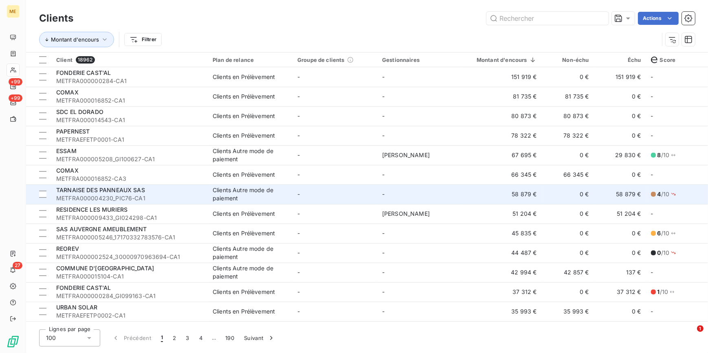
click at [148, 197] on span "METFRA000004230_PIC76-CA1" at bounding box center [129, 198] width 147 height 8
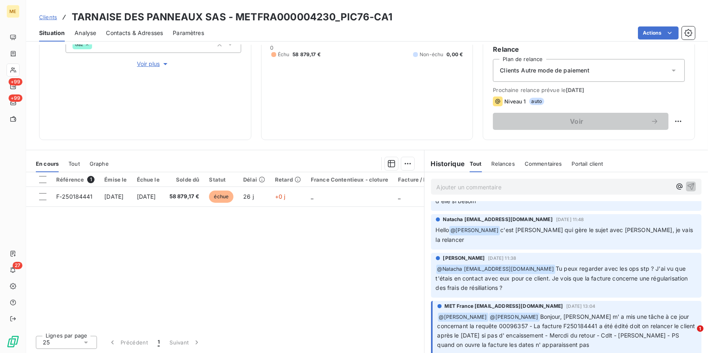
scroll to position [148, 0]
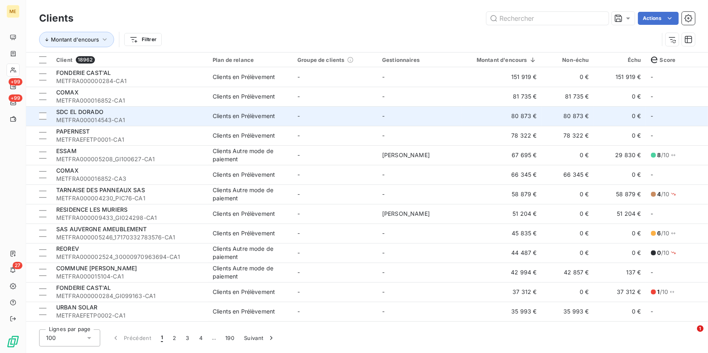
click at [187, 116] on span "METFRA000014543-CA1" at bounding box center [129, 120] width 147 height 8
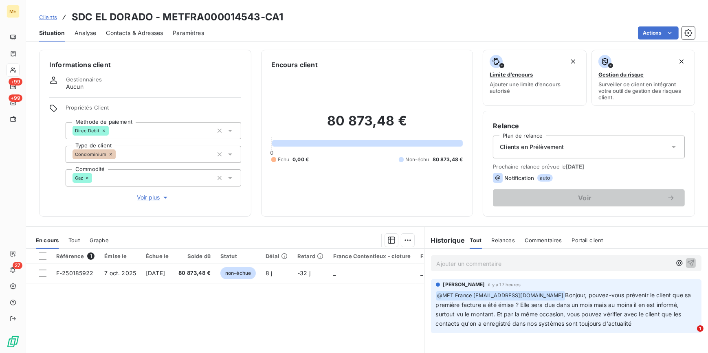
click at [140, 31] on span "Contacts & Adresses" at bounding box center [134, 33] width 57 height 8
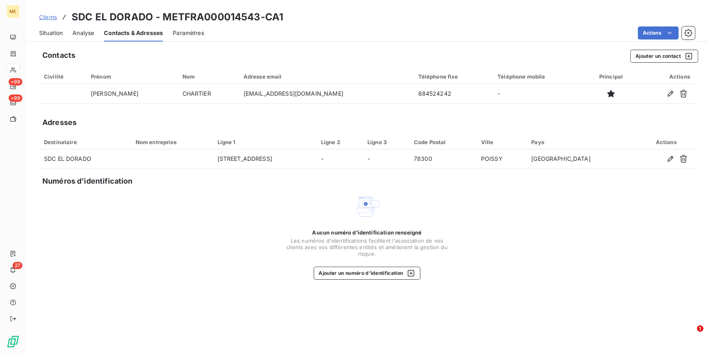
click at [49, 33] on span "Situation" at bounding box center [51, 33] width 24 height 8
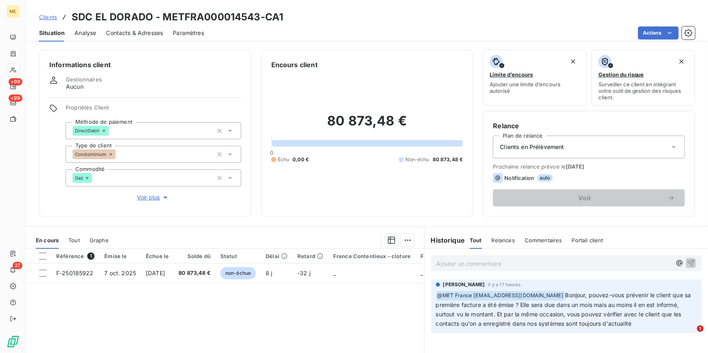
scroll to position [37, 0]
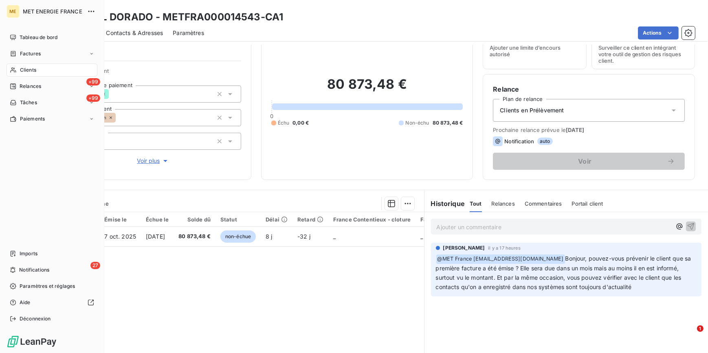
click at [31, 65] on div "Clients" at bounding box center [52, 70] width 91 height 13
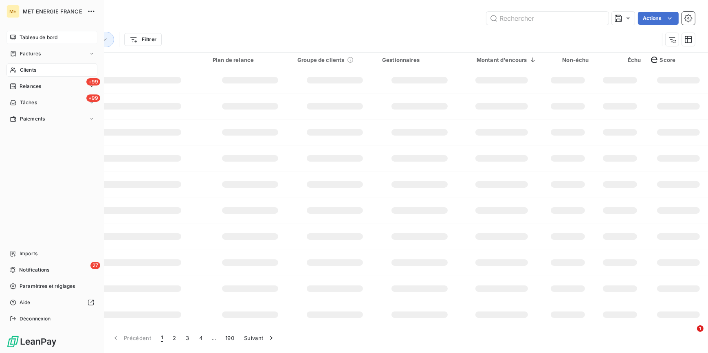
click at [37, 38] on span "Tableau de bord" at bounding box center [39, 37] width 38 height 7
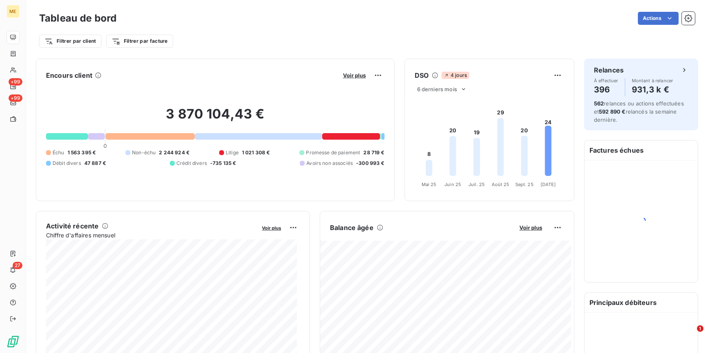
click at [250, 135] on div at bounding box center [259, 136] width 128 height 7
click at [350, 76] on span "Voir plus" at bounding box center [354, 75] width 23 height 7
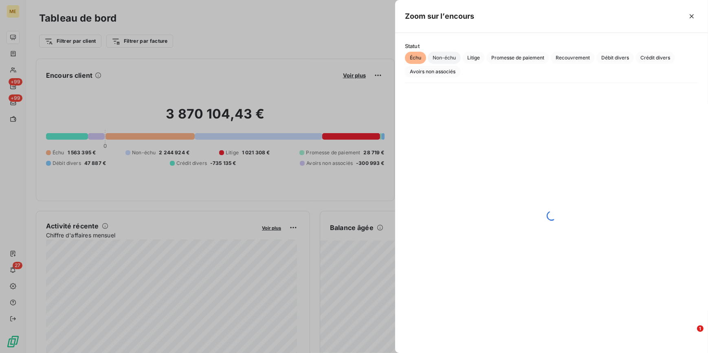
click at [442, 57] on span "Non-échu" at bounding box center [444, 58] width 33 height 12
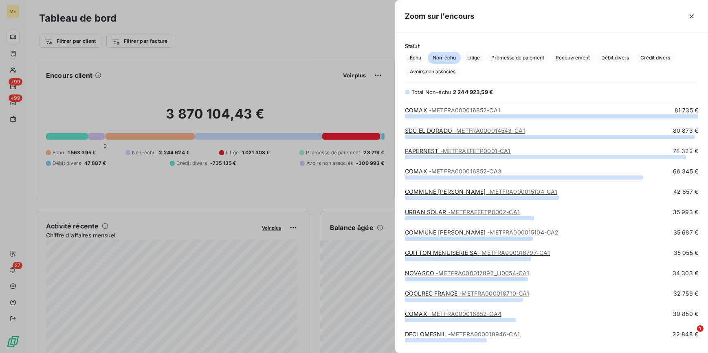
scroll to position [232, 307]
click at [450, 294] on link "COOLREC FRANCE - METFRA000018710-CA1" at bounding box center [467, 293] width 124 height 7
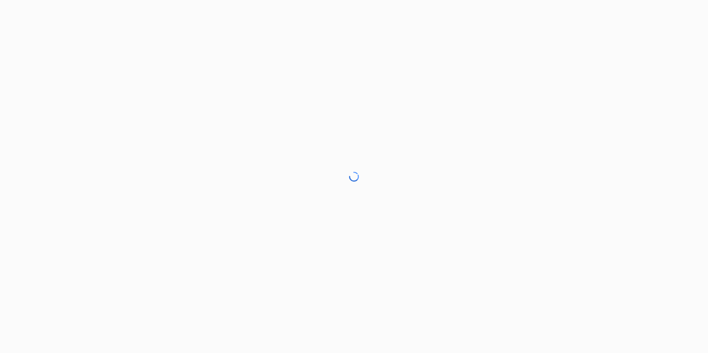
click at [280, 183] on div at bounding box center [354, 176] width 708 height 353
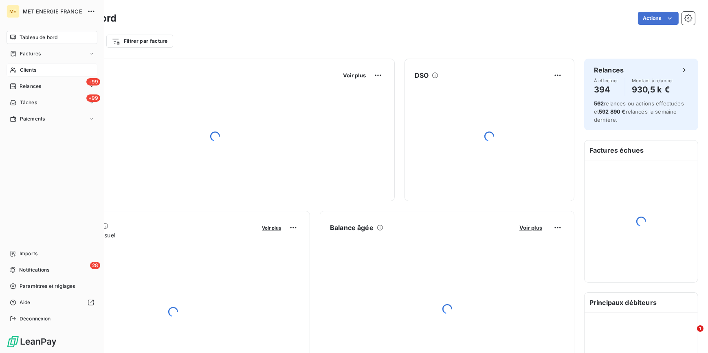
click at [25, 64] on div "Clients" at bounding box center [52, 70] width 91 height 13
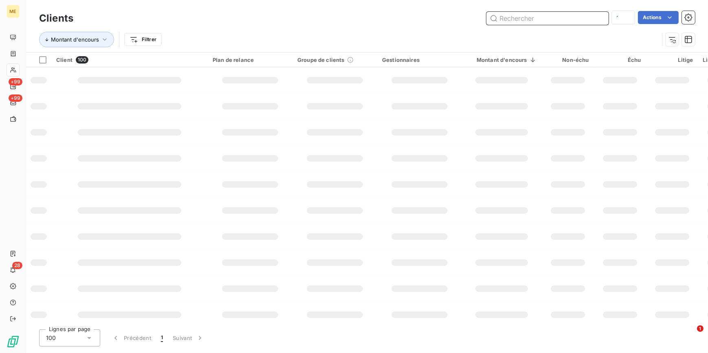
click at [531, 17] on input "text" at bounding box center [548, 18] width 122 height 13
paste input "METFRA000000374_19156584461304"
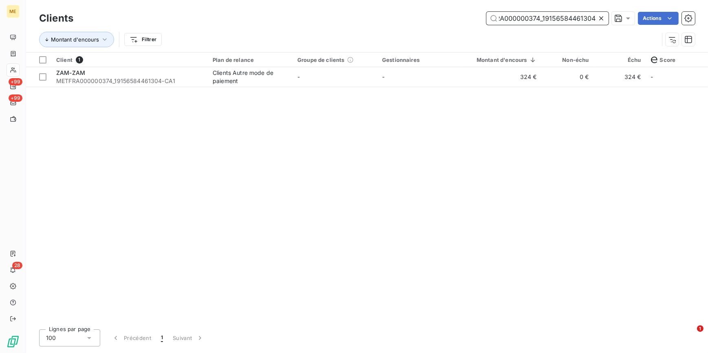
type input "METFRA000000374_19156584461304"
